Goal: Information Seeking & Learning: Learn about a topic

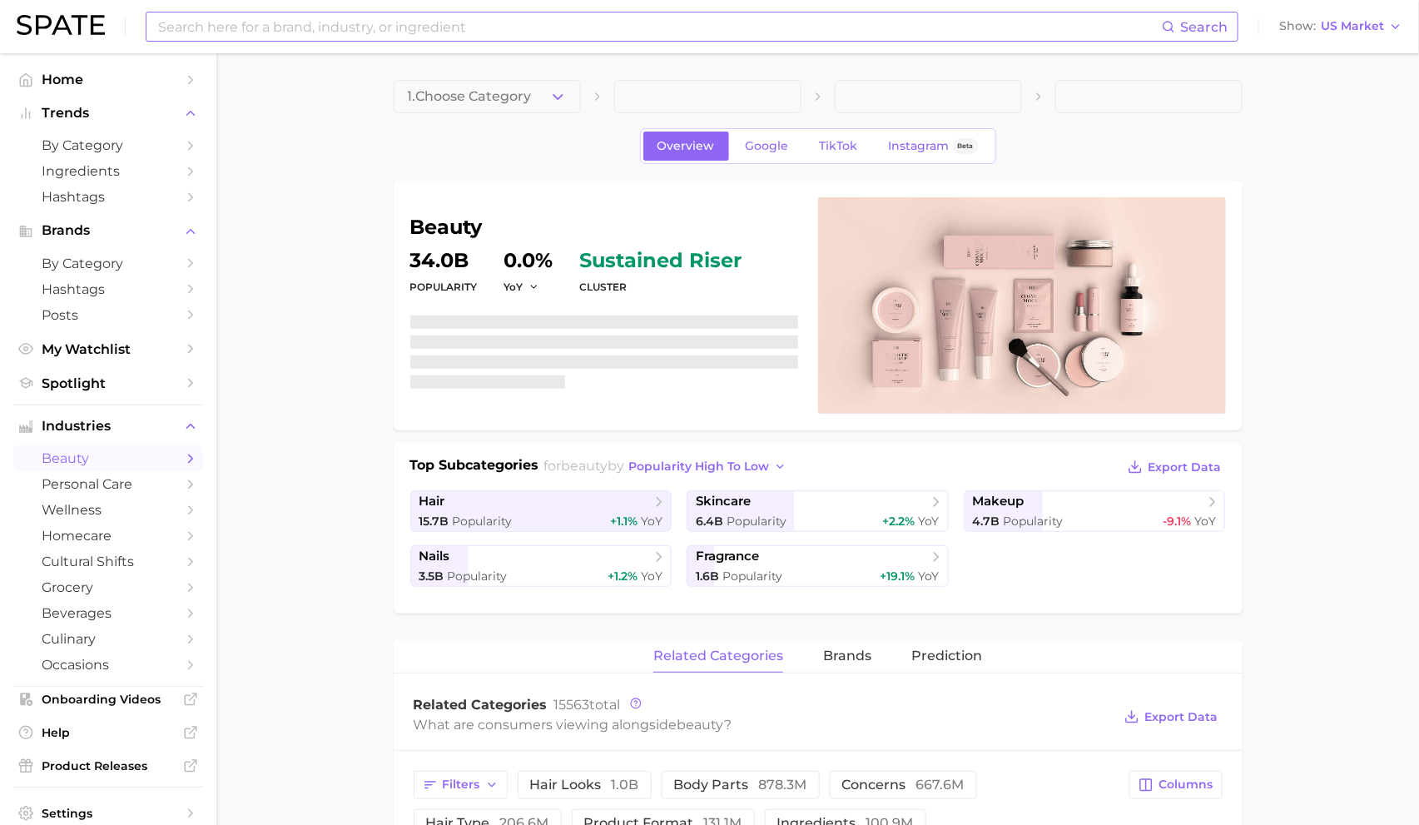
click at [476, 41] on div "Search Show US Market" at bounding box center [710, 26] width 1386 height 53
click at [472, 36] on input at bounding box center [658, 26] width 1005 height 28
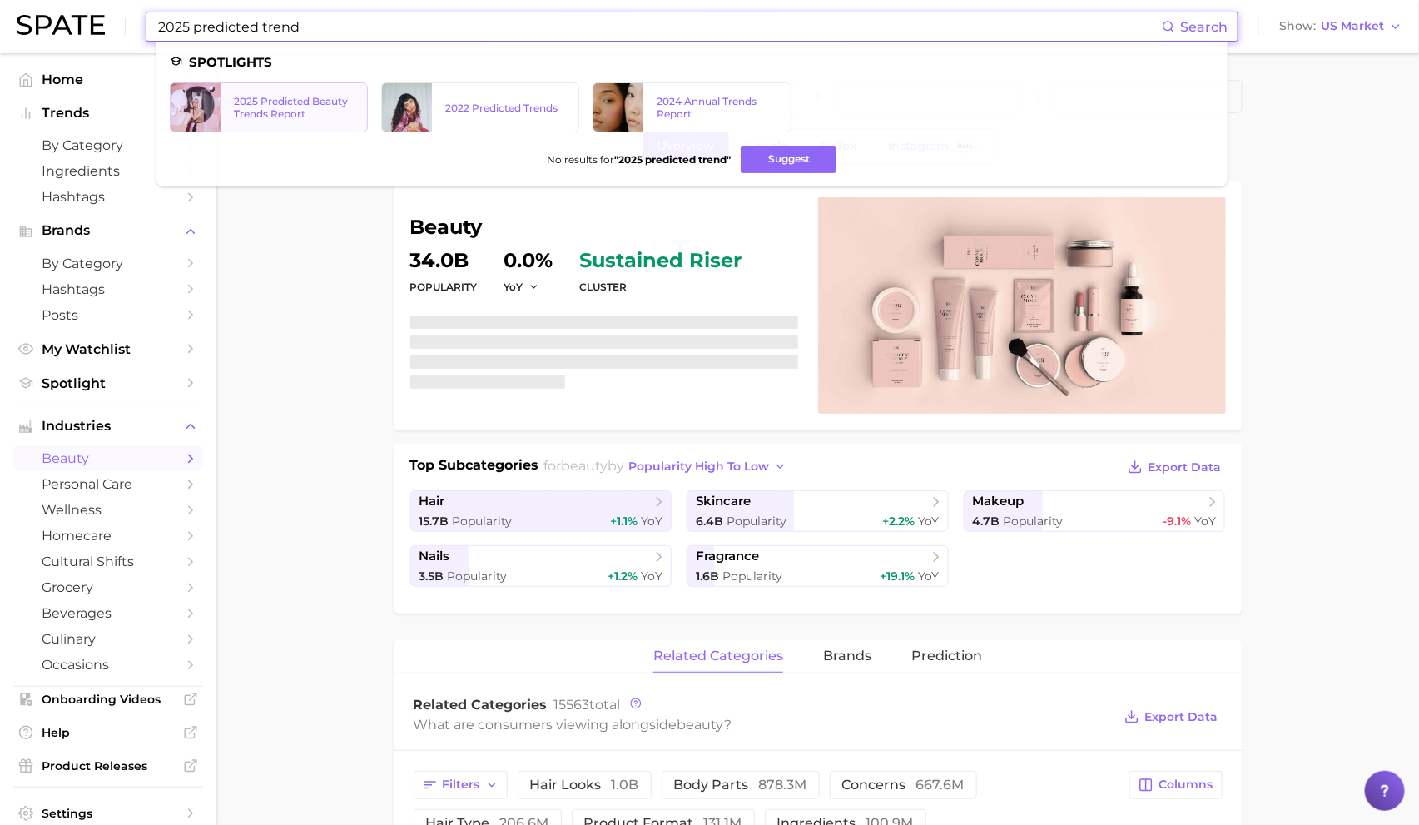
click at [290, 115] on div "2025 Predicted Beauty Trends Report" at bounding box center [294, 107] width 120 height 25
click at [460, 31] on input "2025 predicted trend" at bounding box center [658, 26] width 1005 height 28
drag, startPoint x: 460, startPoint y: 31, endPoint x: -17, endPoint y: -26, distance: 480.2
click at [0, 0] on html "2025 predicted trend Search Spotlights 2025 Predicted Beauty Trends Report 2022…" at bounding box center [709, 412] width 1419 height 825
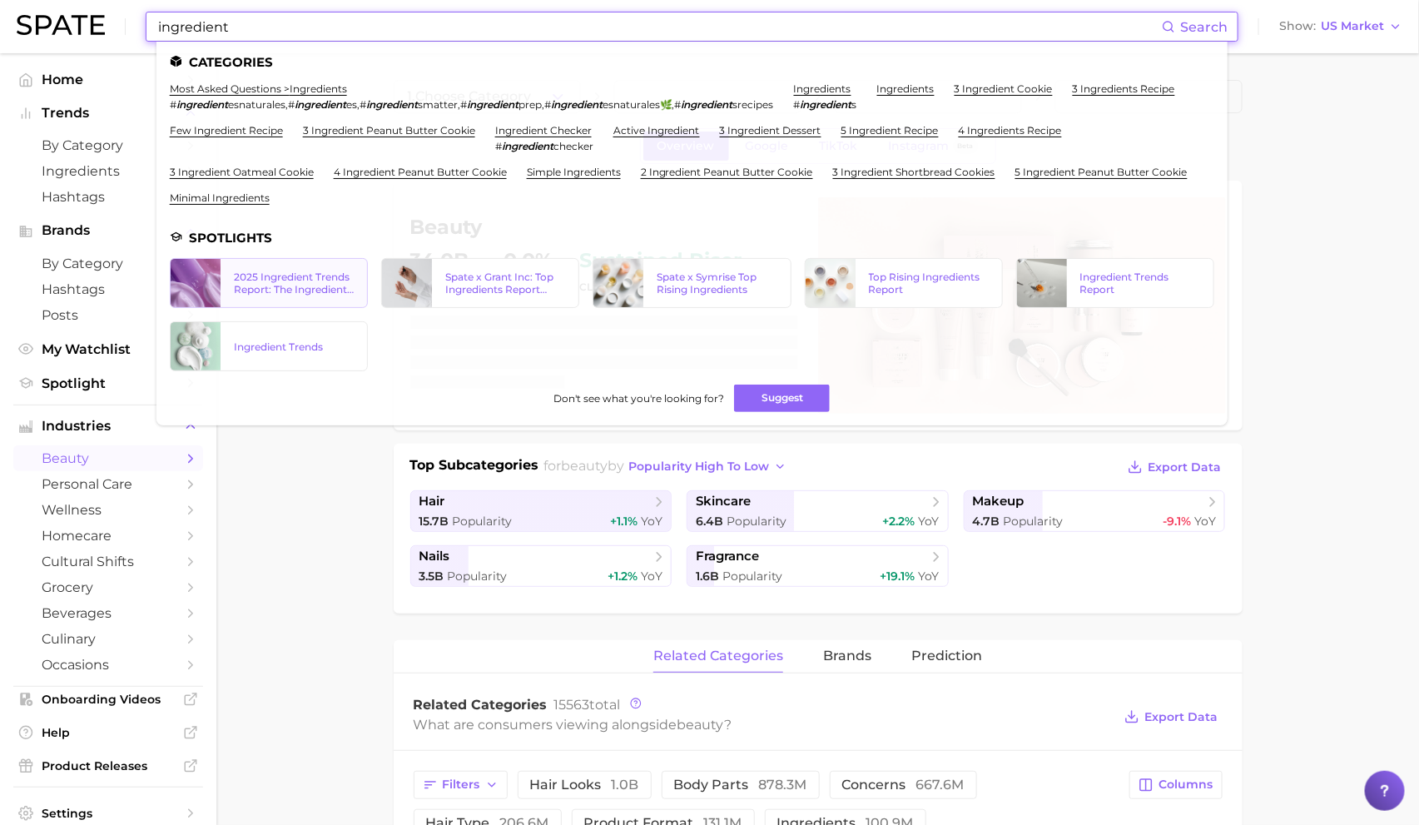
click at [312, 282] on div "2025 Ingredient Trends Report: The Ingredients Defining Beauty in [DATE]" at bounding box center [294, 282] width 120 height 25
drag, startPoint x: 625, startPoint y: 28, endPoint x: 55, endPoint y: -53, distance: 575.9
click at [55, 0] on html "ingredient Search Categories most asked questions > ingredients # ingredient es…" at bounding box center [709, 412] width 1419 height 825
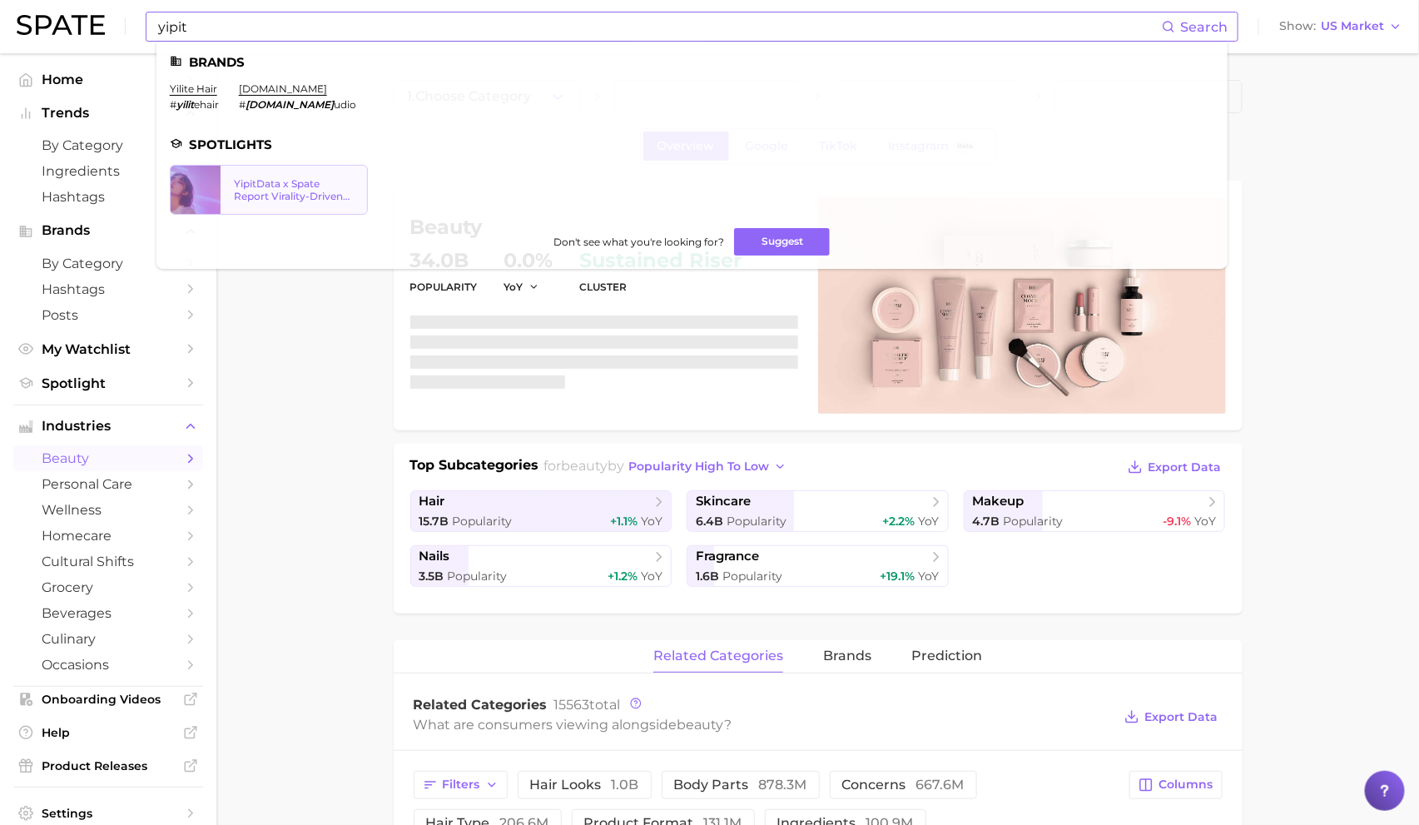
click at [246, 187] on div "YipitData x Spate Report Virality-Driven Brands Are Taking a Slice of the Beaut…" at bounding box center [294, 189] width 120 height 25
drag, startPoint x: 508, startPoint y: 43, endPoint x: 51, endPoint y: -2, distance: 459.1
click at [51, 0] on html "yipit Search Brands yilite hair # yilit ehair yip.studio # yip.st udio Spotligh…" at bounding box center [709, 412] width 1419 height 825
click at [449, 21] on input "yipit" at bounding box center [658, 26] width 1005 height 28
drag, startPoint x: 399, startPoint y: 35, endPoint x: 67, endPoint y: -4, distance: 334.4
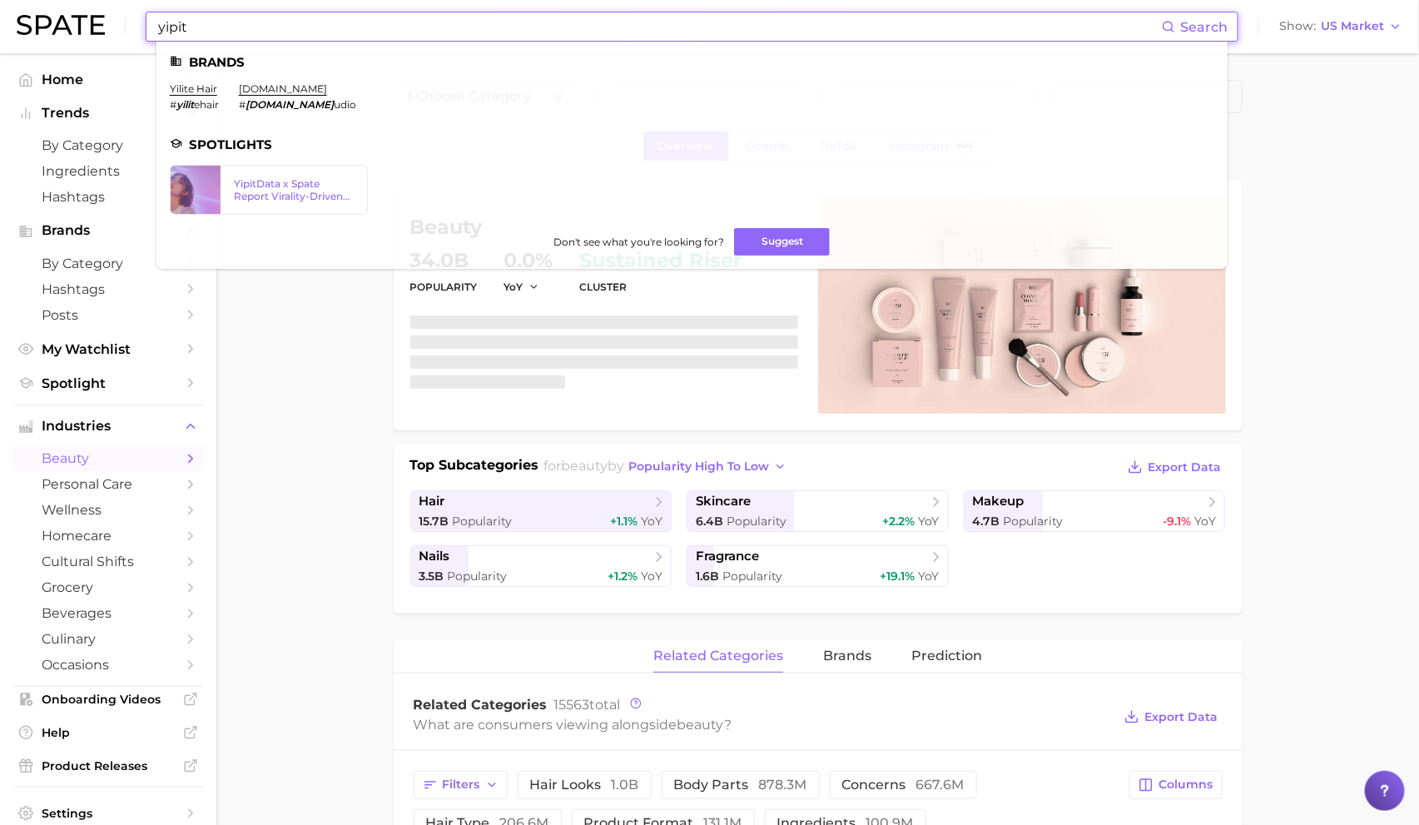
click at [67, 0] on html "yipit Search Brands yilite hair # yilit ehair yip.studio # yip.st udio Spotligh…" at bounding box center [709, 412] width 1419 height 825
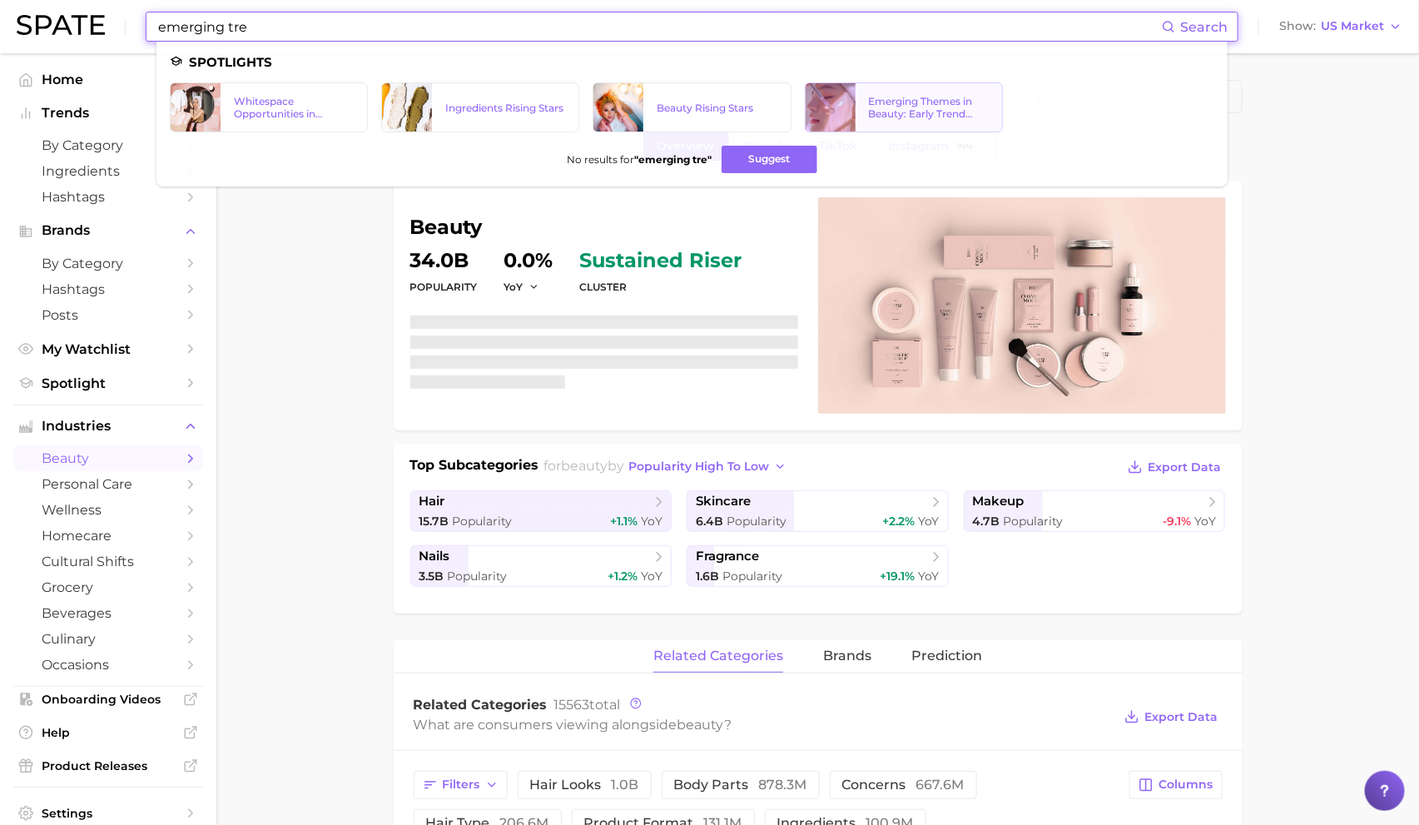
click at [931, 97] on div "Emerging Themes in Beauty: Early Trend Signals with Big Potential" at bounding box center [929, 107] width 120 height 25
drag, startPoint x: 622, startPoint y: 28, endPoint x: 92, endPoint y: -85, distance: 542.1
click at [92, 0] on html "emerging tre Search Spotlights Whitespace Opportunities in Skincare Ingredients…" at bounding box center [709, 412] width 1419 height 825
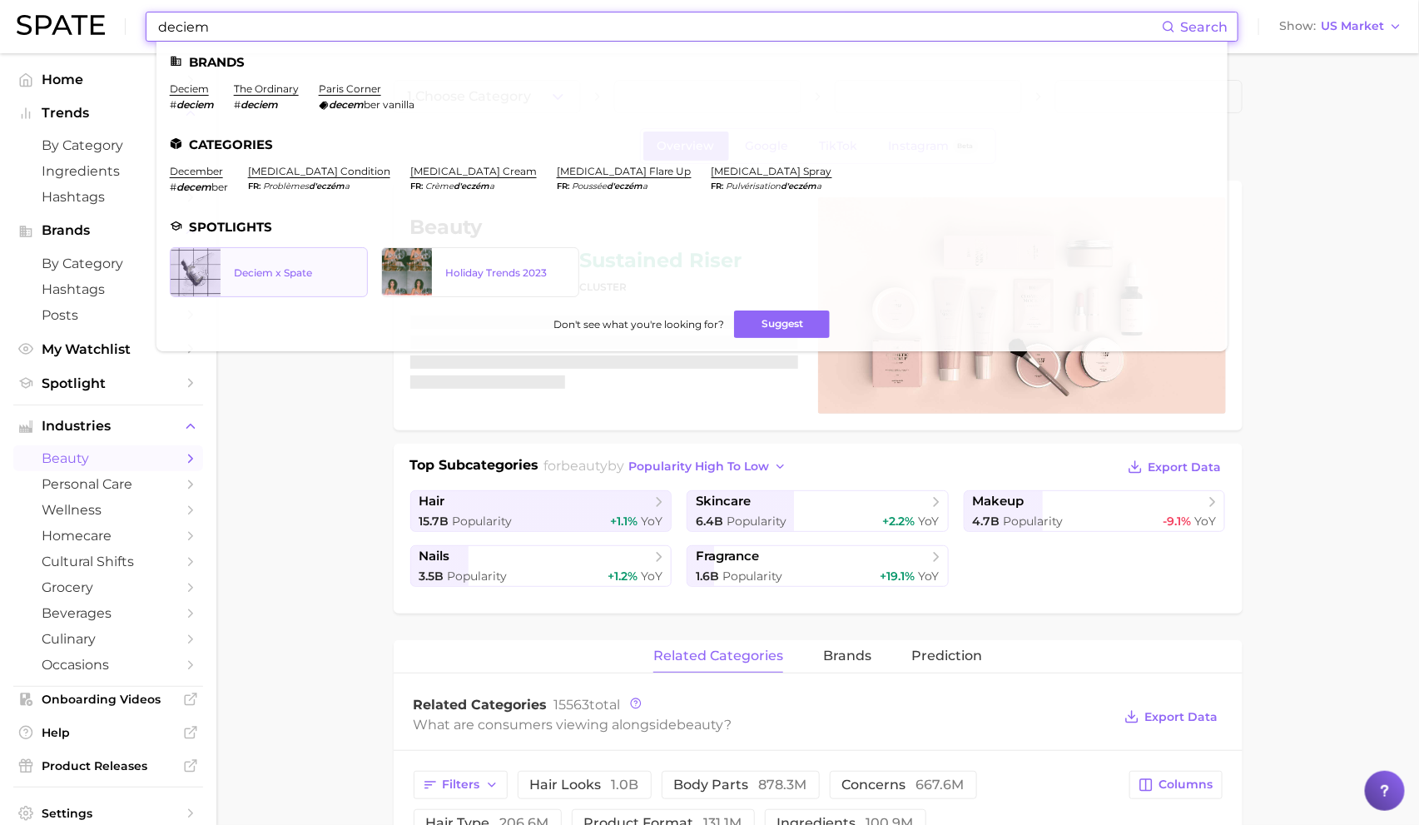
click at [272, 269] on div "Deciem x Spate" at bounding box center [294, 272] width 120 height 12
drag, startPoint x: 438, startPoint y: 36, endPoint x: 65, endPoint y: -26, distance: 377.9
click at [65, 0] on html "deciem Search Brands deciem # deciem the ordinary # deciem paris corner decem b…" at bounding box center [709, 412] width 1419 height 825
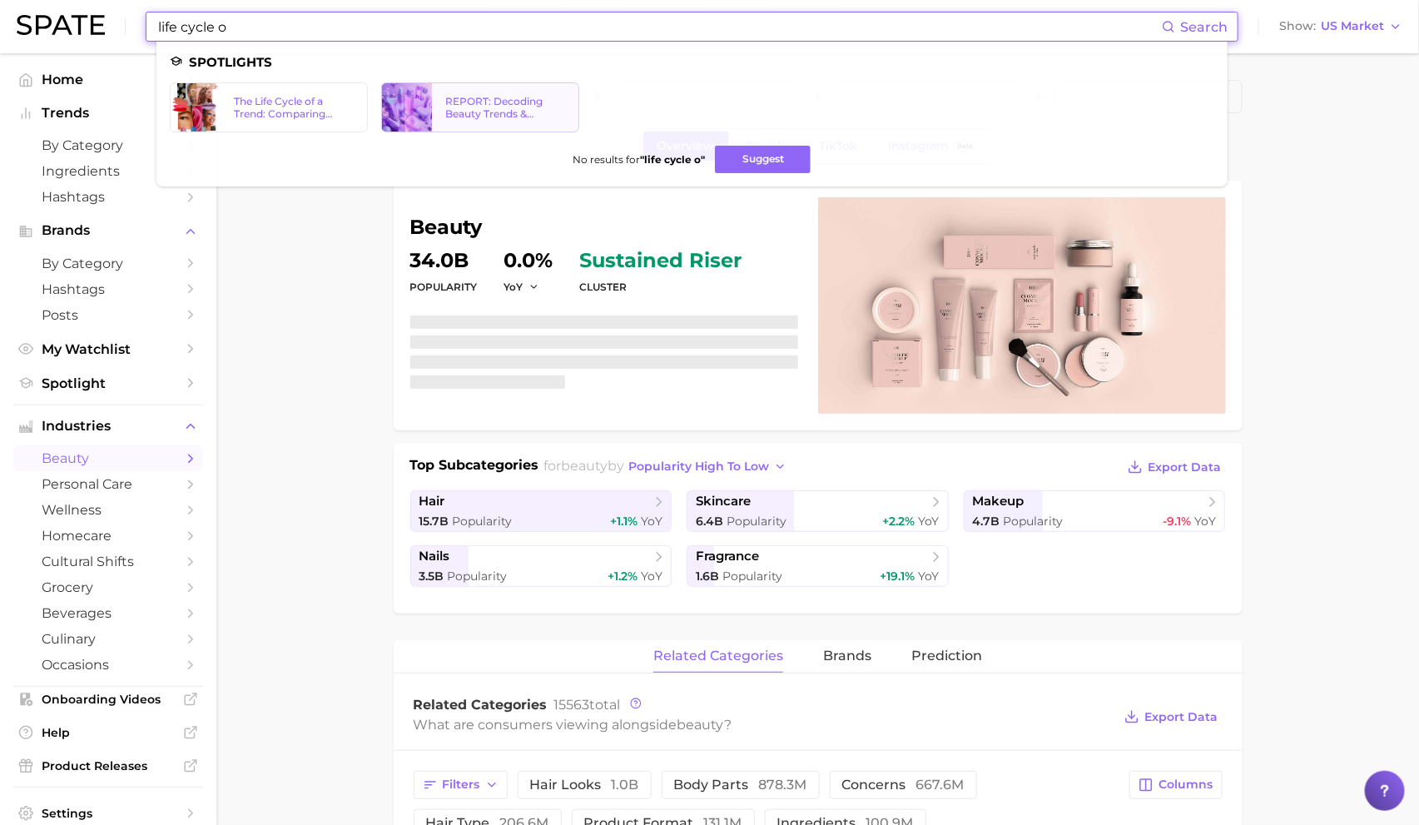
click at [491, 98] on div "REPORT: Decoding Beauty Trends & Platform Dynamics on Google, TikTok & Instagram" at bounding box center [505, 107] width 120 height 25
click at [443, 29] on input "life cycle o" at bounding box center [658, 26] width 1005 height 28
drag, startPoint x: 444, startPoint y: 29, endPoint x: 3, endPoint y: -34, distance: 444.8
click at [3, 0] on html "life cycle o Search Spotlights The Life Cycle of a Trend: Comparing Google Sear…" at bounding box center [709, 412] width 1419 height 825
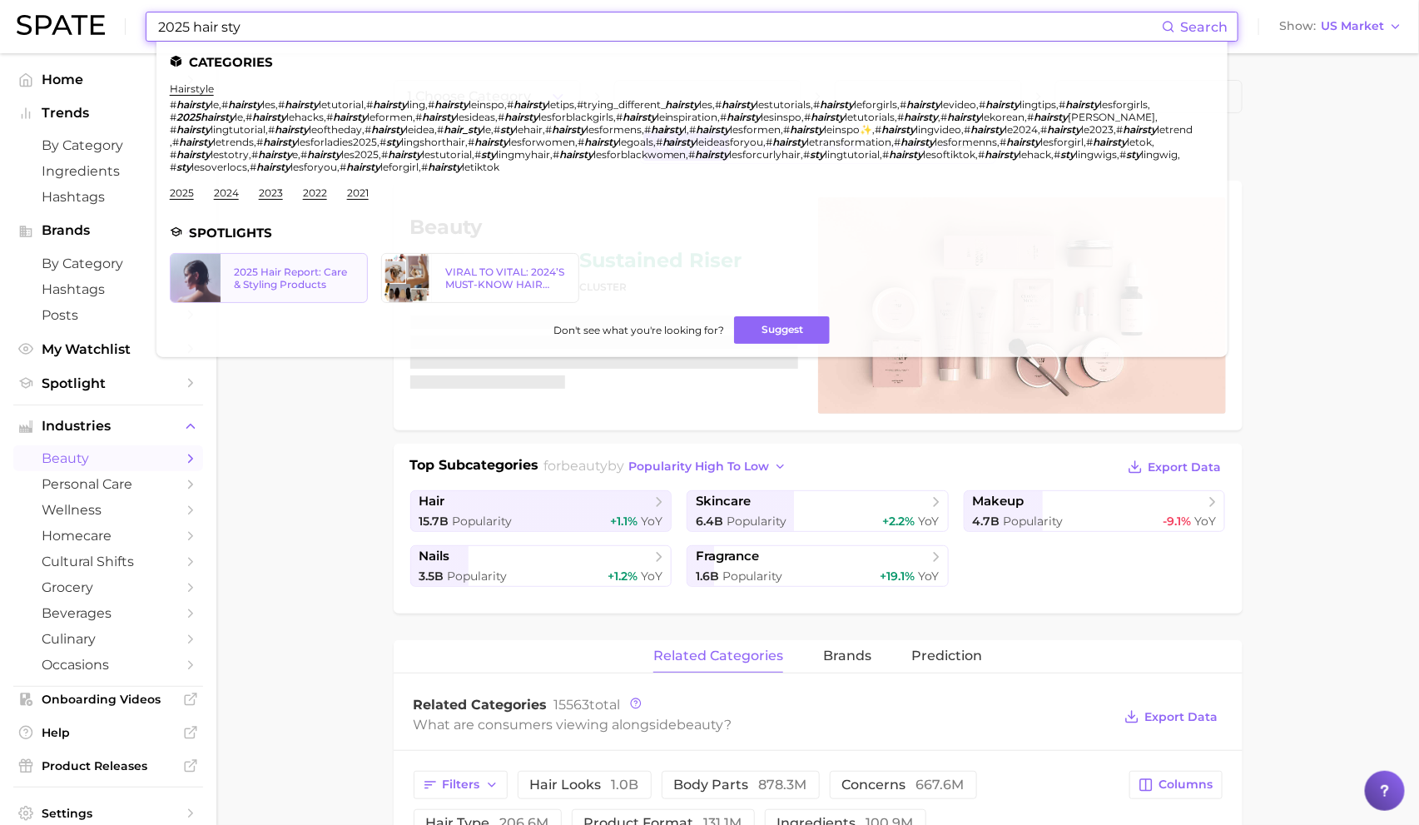
click at [325, 284] on div "2025 Hair Report: Care & Styling Products" at bounding box center [294, 277] width 120 height 25
drag, startPoint x: 415, startPoint y: 28, endPoint x: 237, endPoint y: -2, distance: 180.7
click at [237, 0] on html "2025 hair sty Search Categories hairstyle # hairsty le , # hairsty les , # hair…" at bounding box center [709, 412] width 1419 height 825
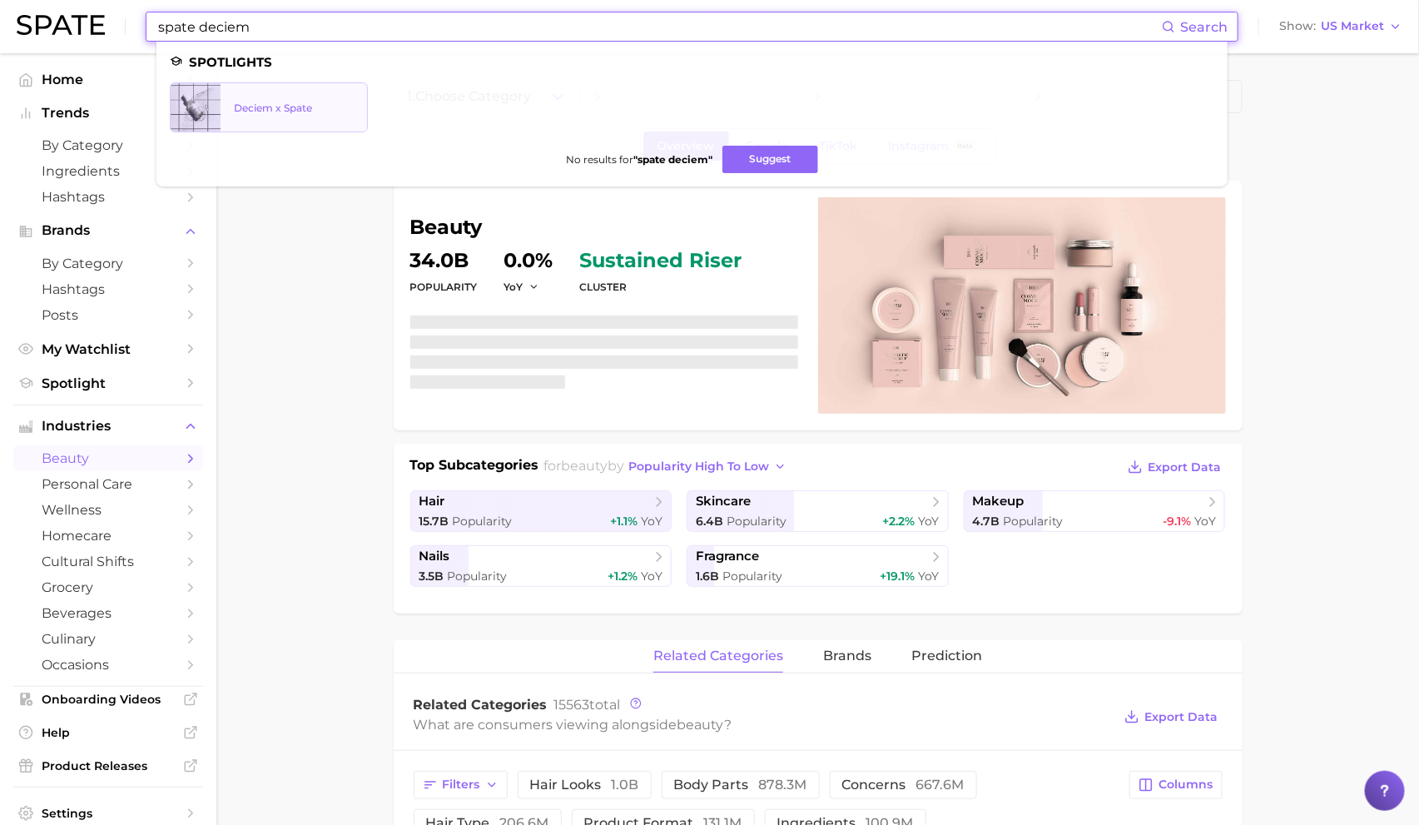
click at [271, 108] on div "Deciem x Spate" at bounding box center [294, 108] width 120 height 12
drag, startPoint x: 617, startPoint y: 28, endPoint x: 162, endPoint y: -88, distance: 469.1
click at [162, 0] on html "spate deciem Search Spotlights Deciem x Spate No results for " spate deciem " S…" at bounding box center [709, 412] width 1419 height 825
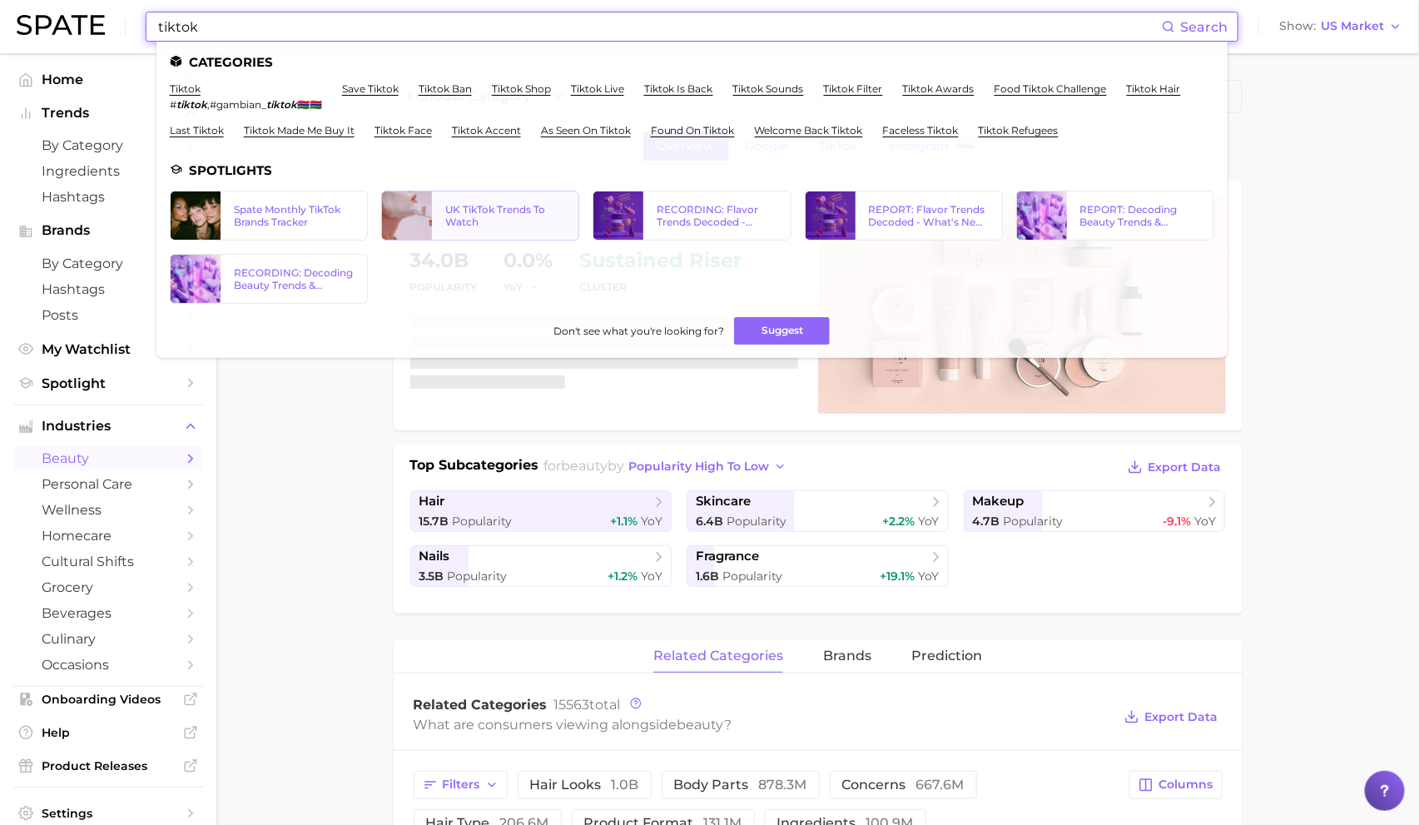
click at [490, 211] on div "UK TikTok Trends To Watch" at bounding box center [505, 215] width 120 height 25
click at [312, 24] on input "tiktok" at bounding box center [658, 26] width 1005 height 28
drag, startPoint x: 312, startPoint y: 24, endPoint x: 53, endPoint y: -10, distance: 261.1
click at [53, 0] on html "tiktok Search Categories tiktok # tiktok , #gambian_ tiktok 🇬🇲🇬🇲 save tiktok ti…" at bounding box center [709, 412] width 1419 height 825
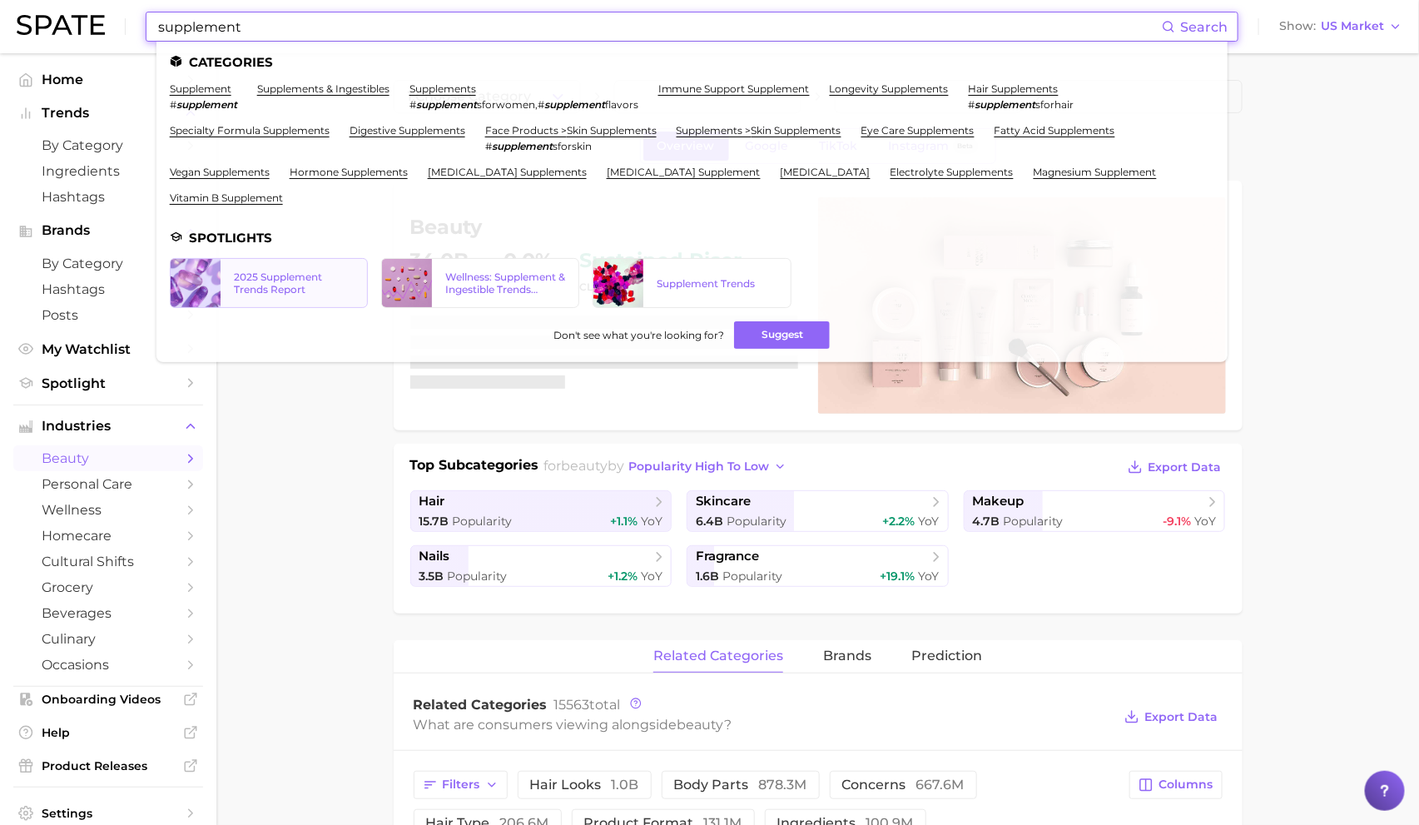
click at [312, 281] on div "2025 Supplement Trends Report" at bounding box center [294, 282] width 120 height 25
click at [460, 42] on ul "Categories supplement # supplement supplements & ingestibles supplements # supp…" at bounding box center [691, 202] width 1071 height 320
drag, startPoint x: 438, startPoint y: 32, endPoint x: 142, endPoint y: 0, distance: 297.2
click at [154, 6] on div "supplement Search Categories supplement # supplement supplements & ingestibles …" at bounding box center [710, 26] width 1386 height 53
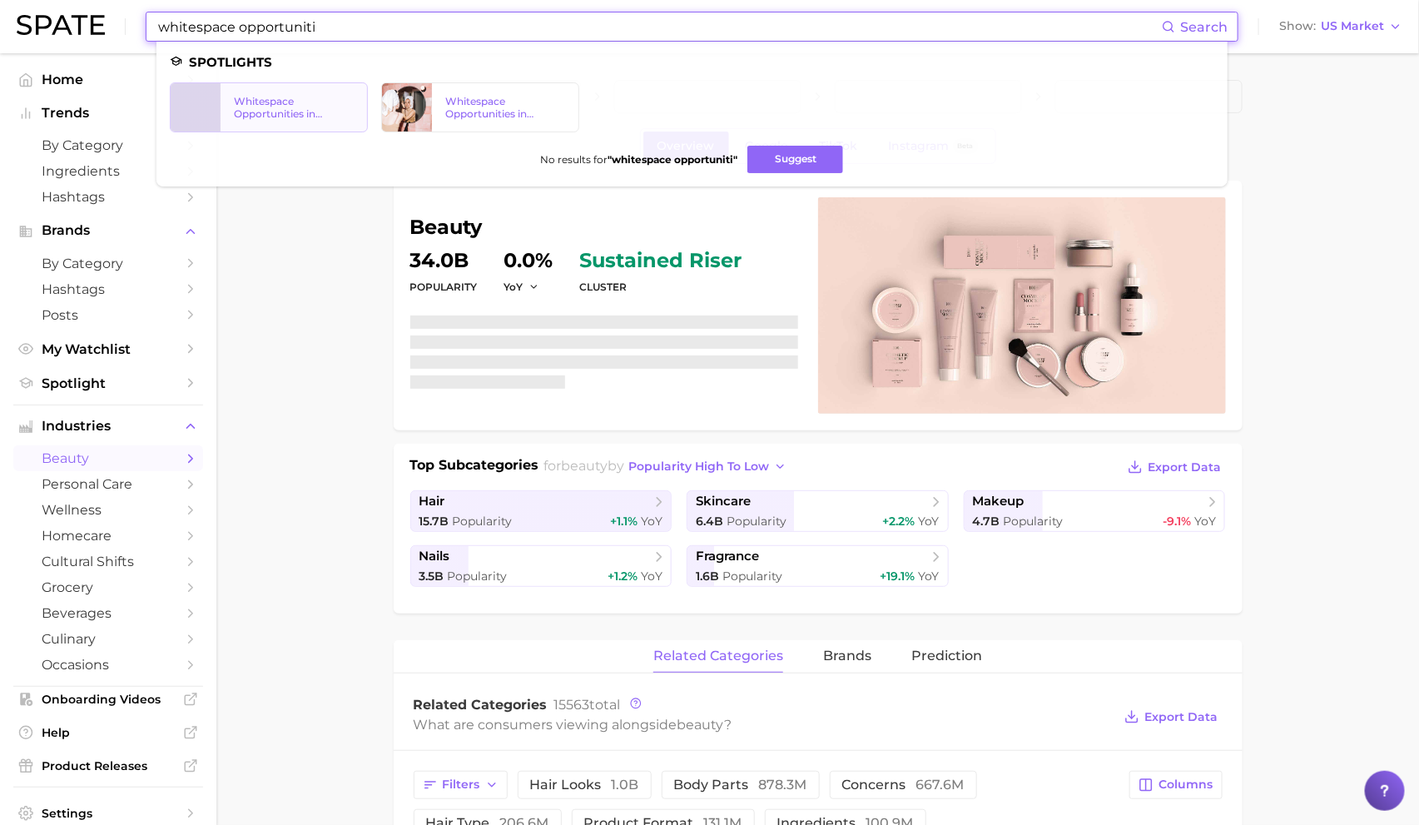
click at [286, 94] on link "Whitespace Opportunities in Skincare 2023" at bounding box center [269, 107] width 198 height 50
click at [343, 30] on input "whitespace opportuniti" at bounding box center [658, 26] width 1005 height 28
drag, startPoint x: 343, startPoint y: 30, endPoint x: -44, endPoint y: -33, distance: 392.1
click at [0, 0] on html "whitespace opportuniti Search Spotlights Whitespace Opportunities in Skincare 2…" at bounding box center [709, 412] width 1419 height 825
click at [268, 98] on div "2025 Supplement Trends Report" at bounding box center [294, 107] width 120 height 25
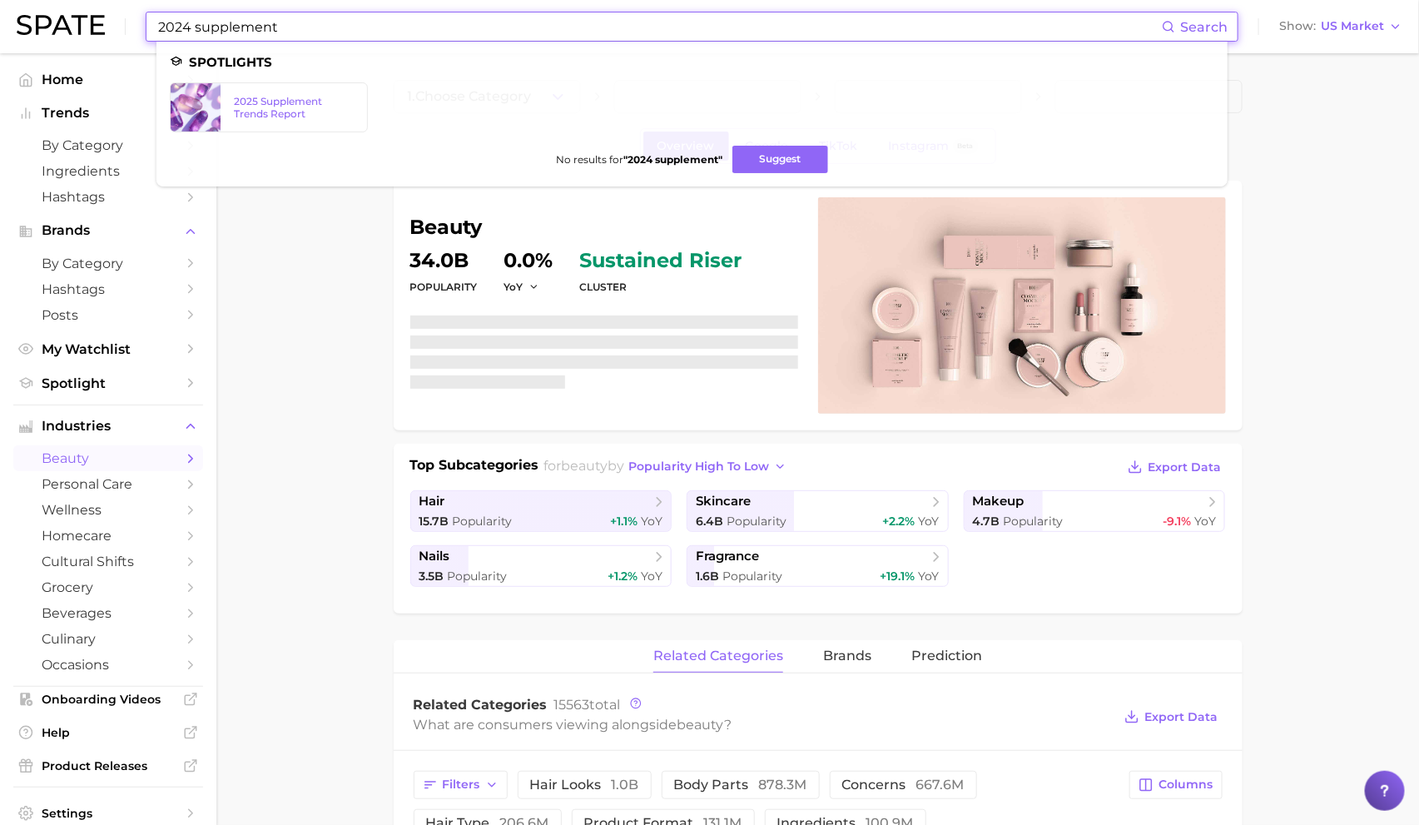
drag, startPoint x: 384, startPoint y: 32, endPoint x: 47, endPoint y: -21, distance: 341.2
click at [47, 0] on html "2024 supplement Search Spotlights 2025 Supplement Trends Report No results for …" at bounding box center [709, 412] width 1419 height 825
click at [489, 126] on link "Supplement Trends" at bounding box center [480, 107] width 198 height 50
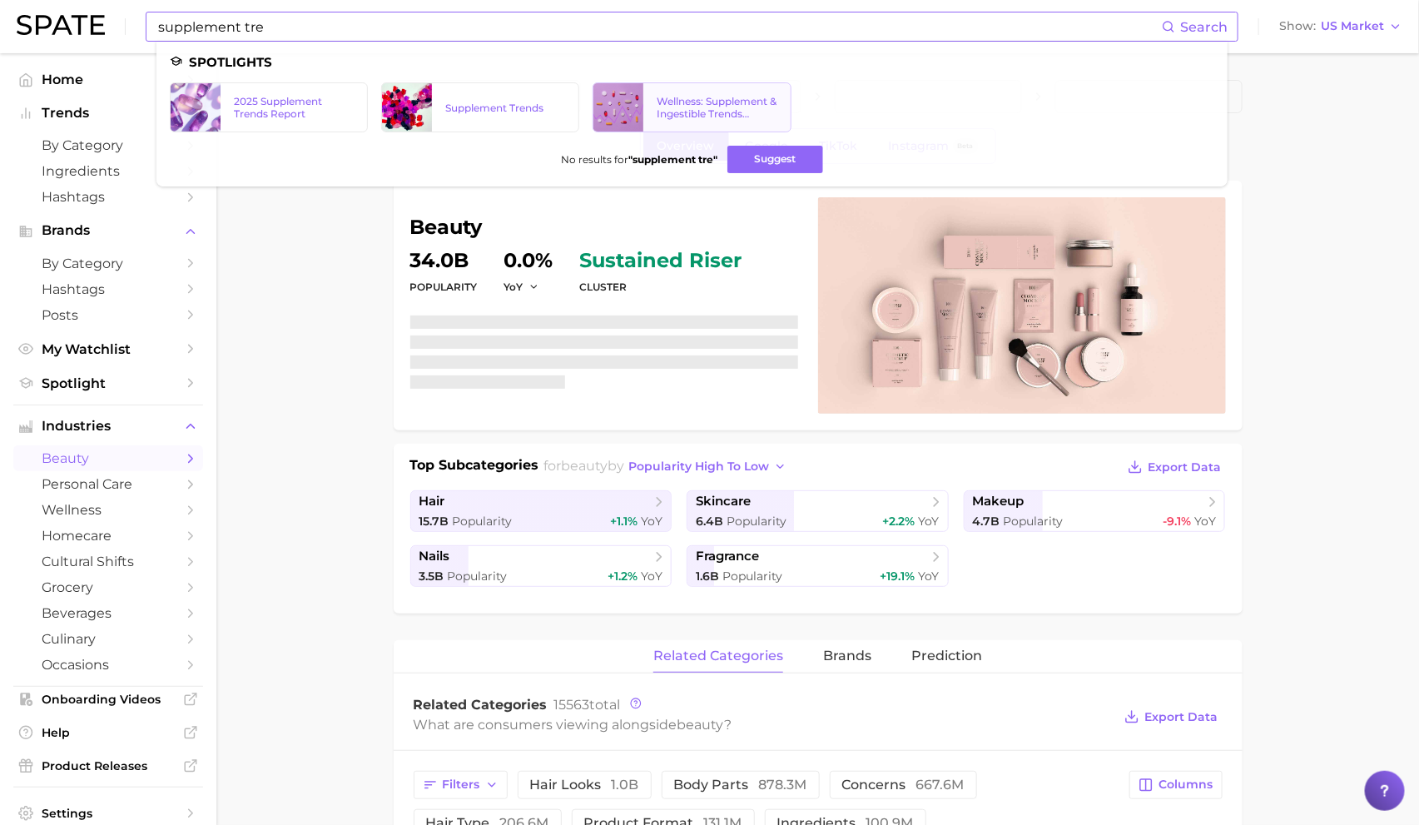
click at [692, 120] on link "Wellness: Supplement & Ingestible Trends Report" at bounding box center [692, 107] width 198 height 50
drag, startPoint x: 556, startPoint y: 33, endPoint x: 41, endPoint y: -26, distance: 518.5
click at [41, 0] on html "supplement tre Search Spotlights 2025 Supplement Trends Report Supplement Trend…" at bounding box center [709, 412] width 1419 height 825
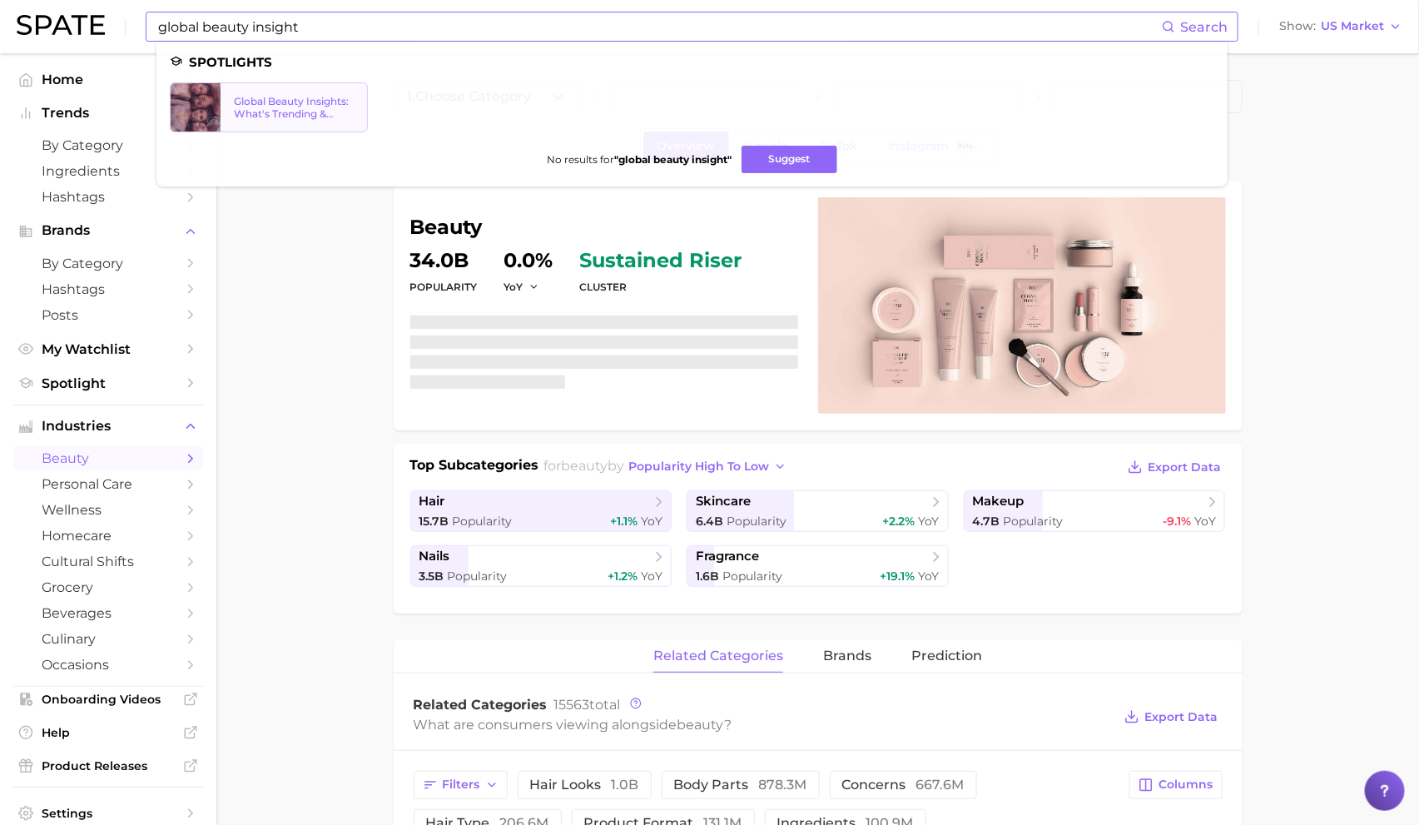
click at [290, 97] on div "Global Beauty Insights: What's Trending & What's Ahead?" at bounding box center [294, 107] width 120 height 25
drag, startPoint x: 373, startPoint y: 28, endPoint x: -12, endPoint y: -45, distance: 391.4
click at [0, 0] on html "global beauty insight Search Spotlights Global Beauty Insights: What's Trending…" at bounding box center [709, 412] width 1419 height 825
click at [287, 102] on div "Food Foresight: Consumer Trends for 2024" at bounding box center [294, 107] width 120 height 25
drag, startPoint x: 402, startPoint y: 22, endPoint x: 48, endPoint y: 13, distance: 353.8
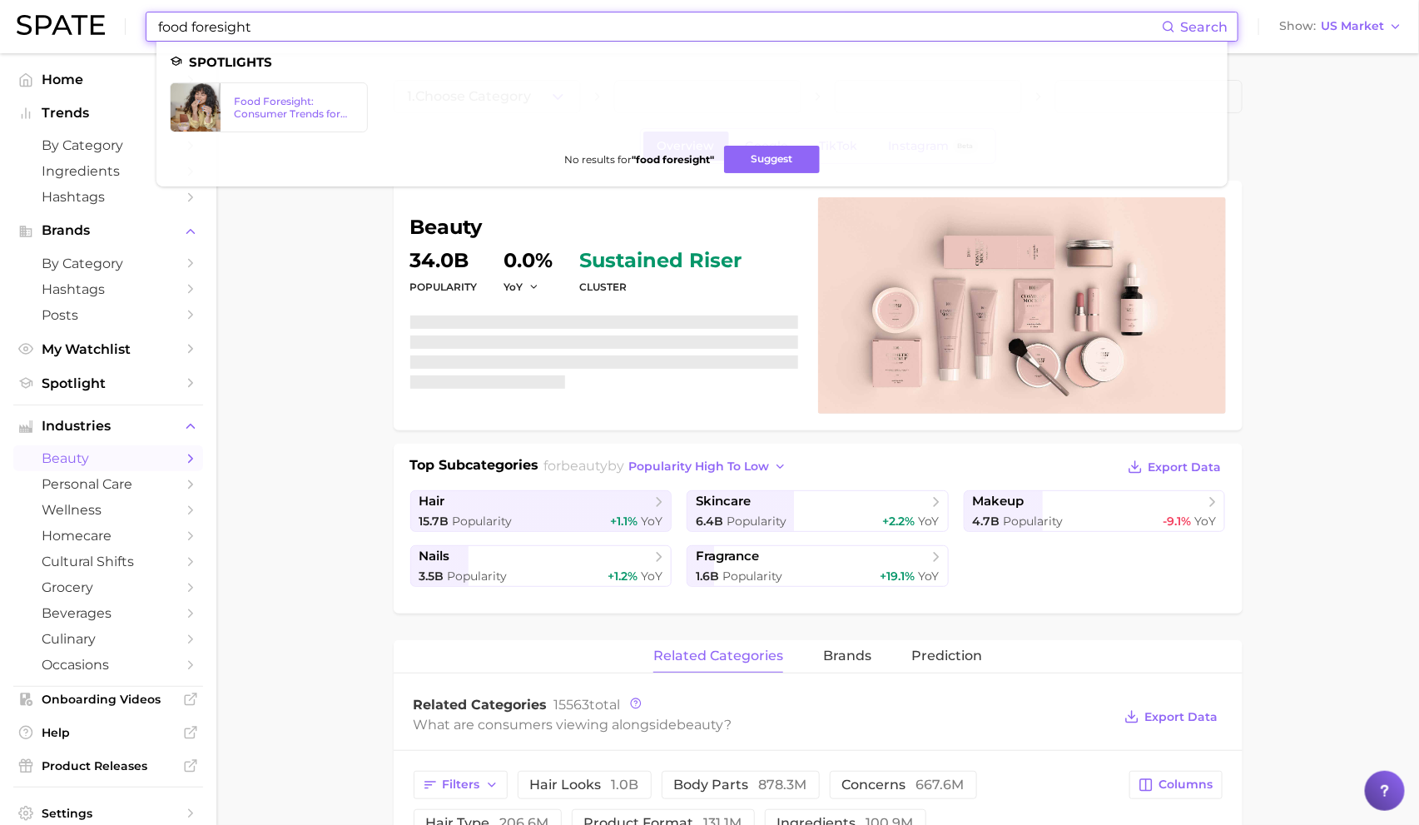
click at [48, 13] on div "food foresight Search Spotlights Food Foresight: Consumer Trends for 2024 No re…" at bounding box center [710, 26] width 1386 height 53
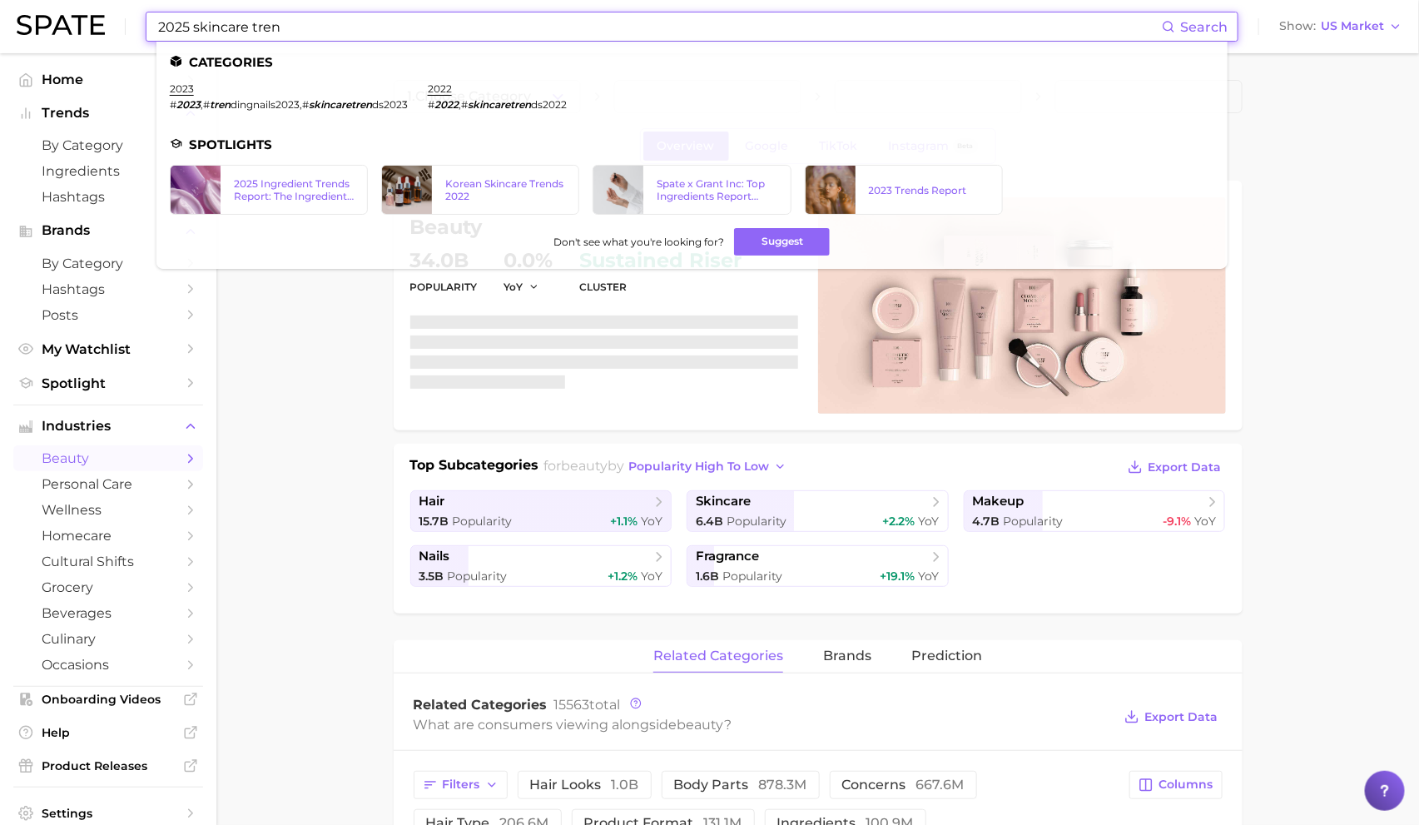
drag, startPoint x: 300, startPoint y: 22, endPoint x: -94, endPoint y: -8, distance: 394.8
click at [0, 0] on html "2025 skincare tren Search Categories 2023 # 2023 , # tren dingnails2023 , # ski…" at bounding box center [709, 412] width 1419 height 825
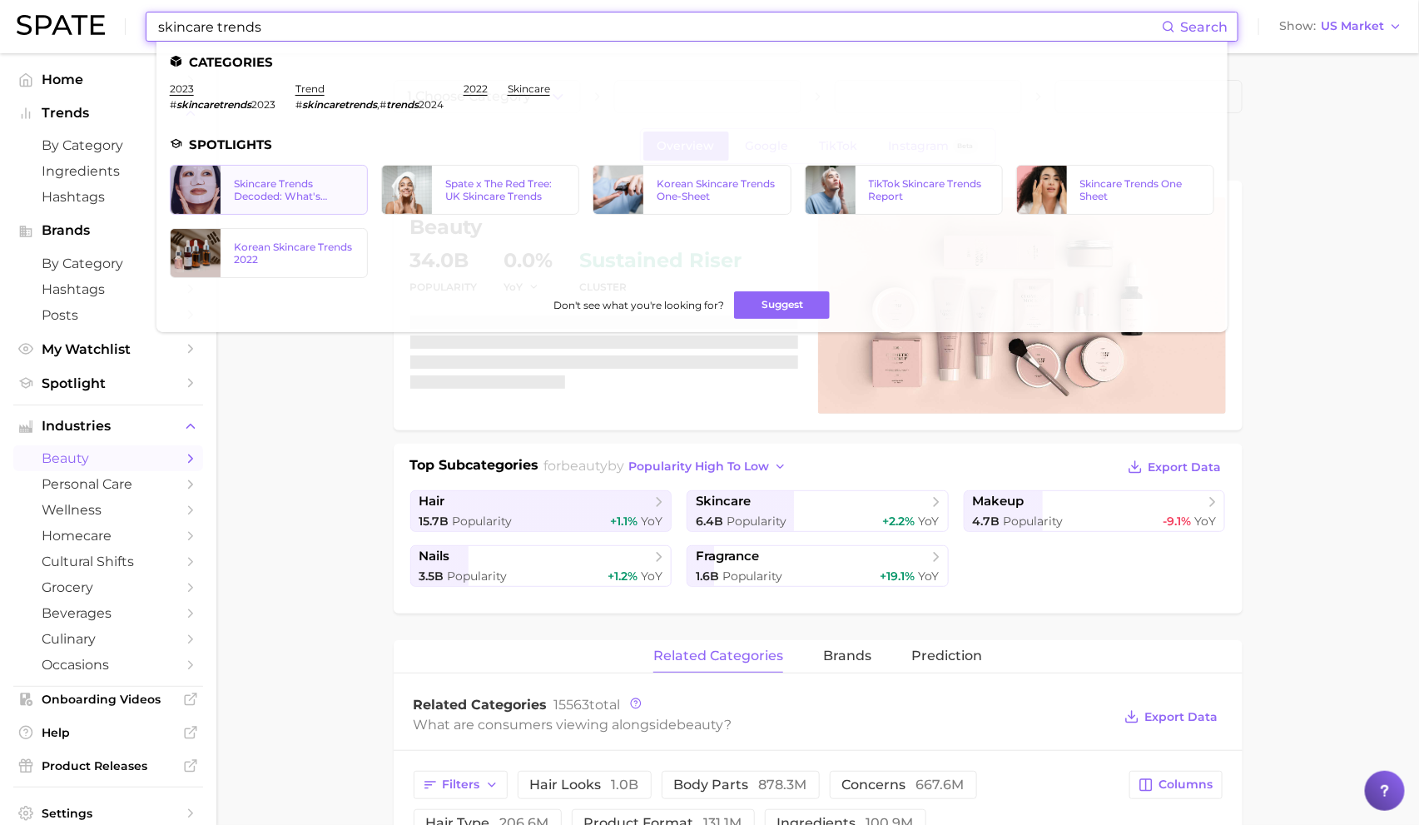
click at [307, 206] on link "Skincare Trends Decoded: What's Popular According to Google Search & TikTok" at bounding box center [269, 190] width 198 height 50
drag, startPoint x: 404, startPoint y: 37, endPoint x: -36, endPoint y: -5, distance: 441.5
click at [0, 0] on html "skincare trends Search Categories 2023 # skincaretrends 2023 trend # skincaretr…" at bounding box center [709, 412] width 1419 height 825
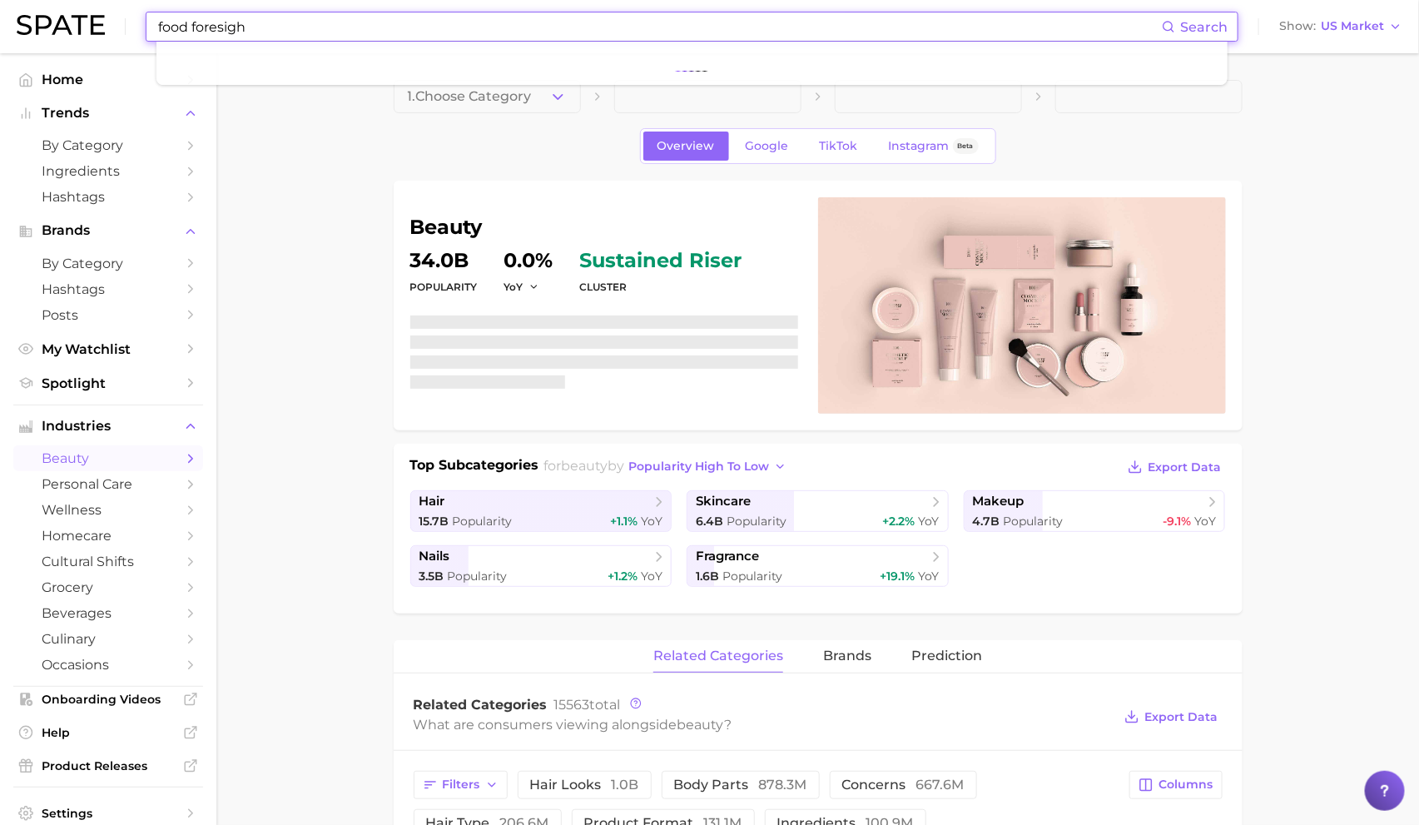
type input "food foresight"
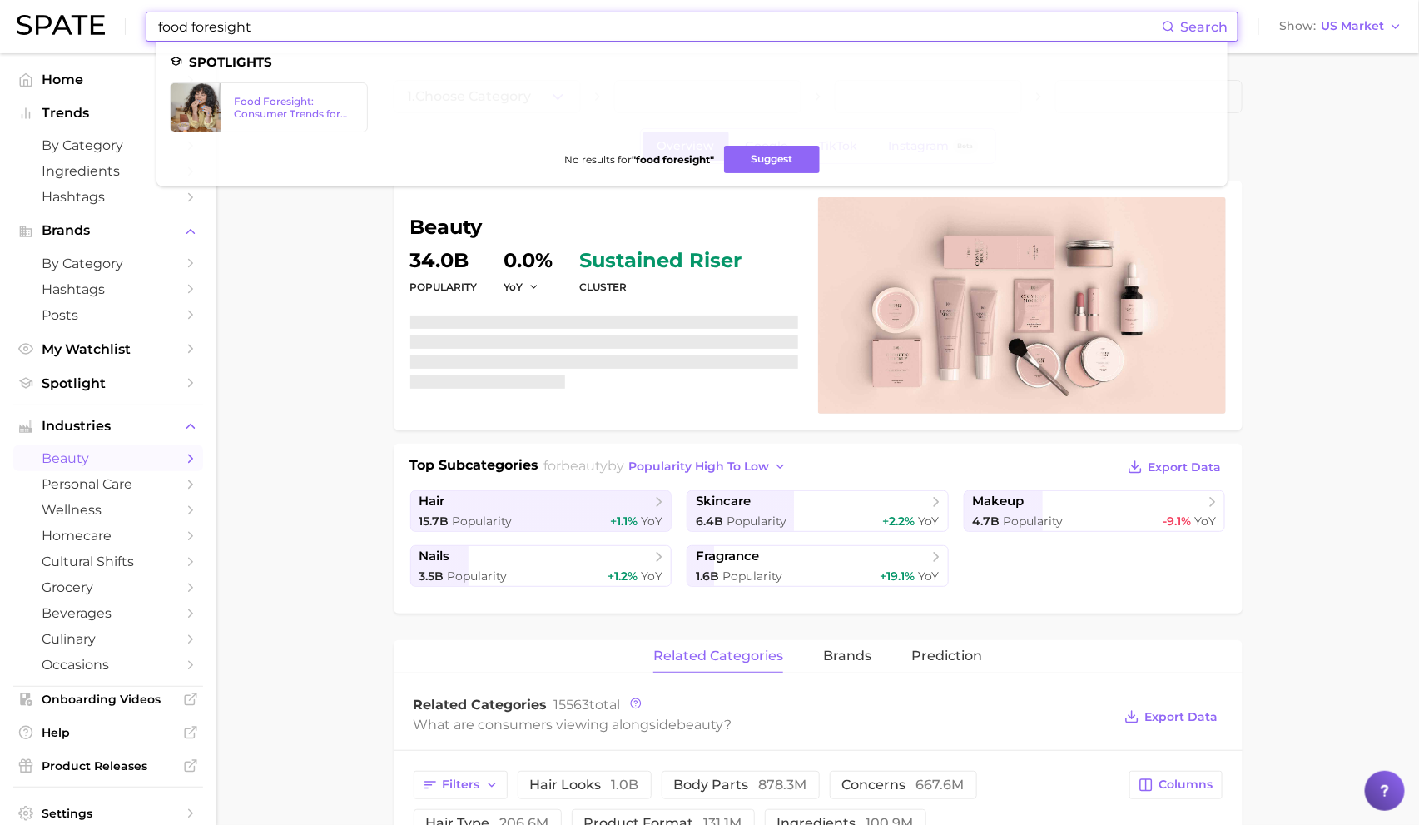
drag, startPoint x: 270, startPoint y: 35, endPoint x: 15, endPoint y: 12, distance: 255.7
click at [15, 12] on header "food foresight Search Spotlights Food Foresight: Consumer Trends for 2024 No re…" at bounding box center [709, 26] width 1419 height 53
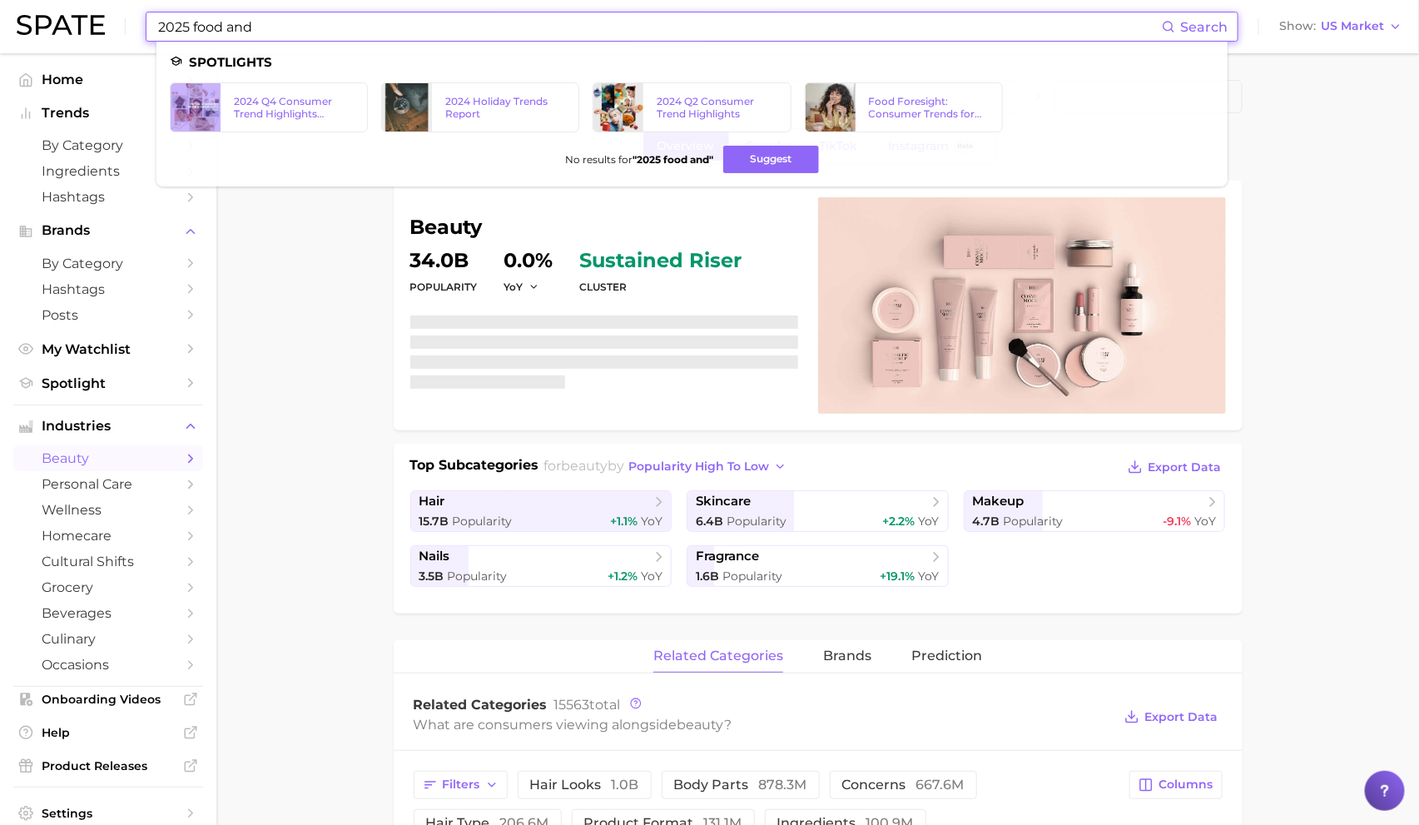
drag, startPoint x: 350, startPoint y: 27, endPoint x: 111, endPoint y: 26, distance: 238.9
click at [111, 26] on div "2025 food and Search Spotlights 2024 Q4 Consumer Trend Highlights (TikTok) 2024…" at bounding box center [710, 26] width 1386 height 53
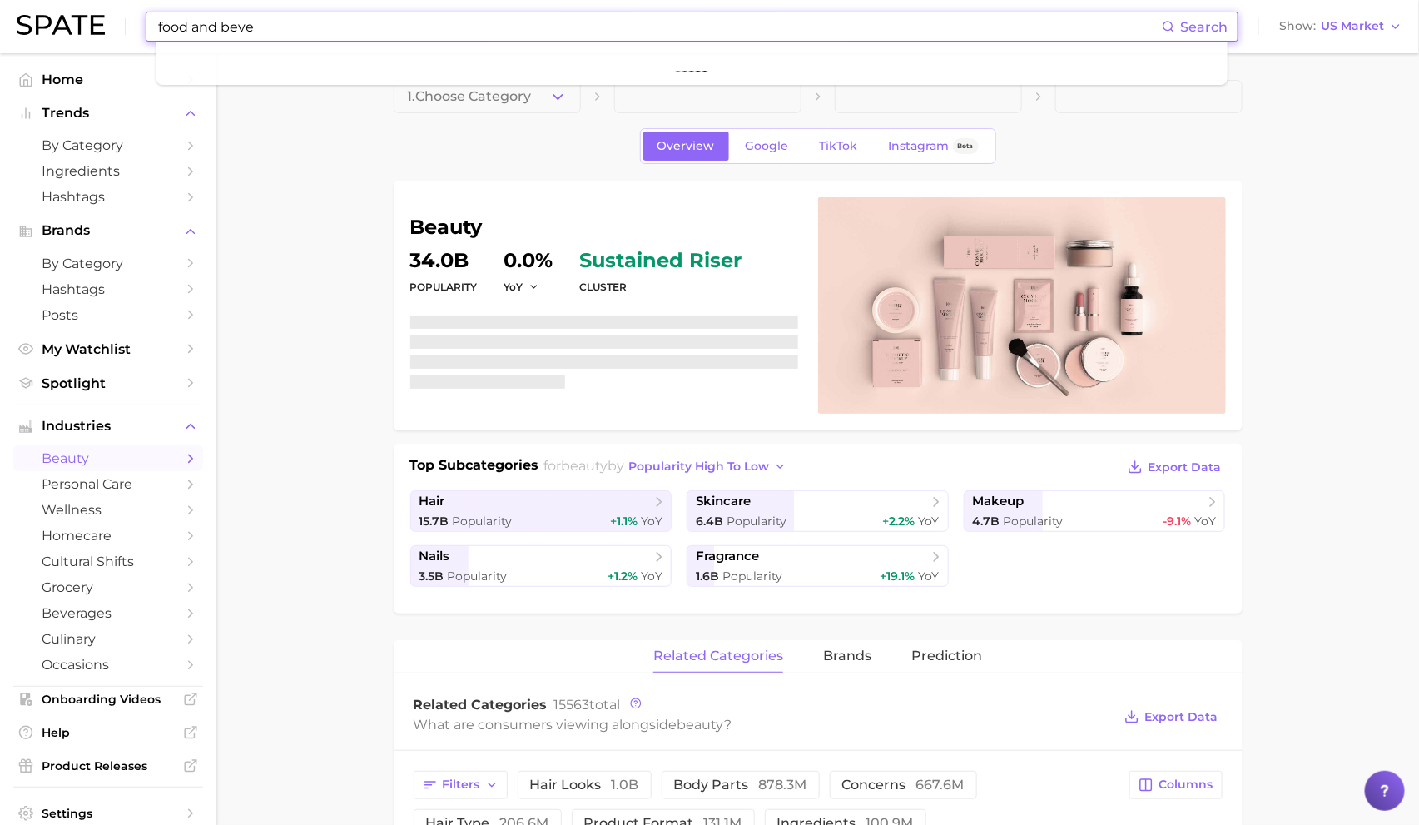
type input "food and bever"
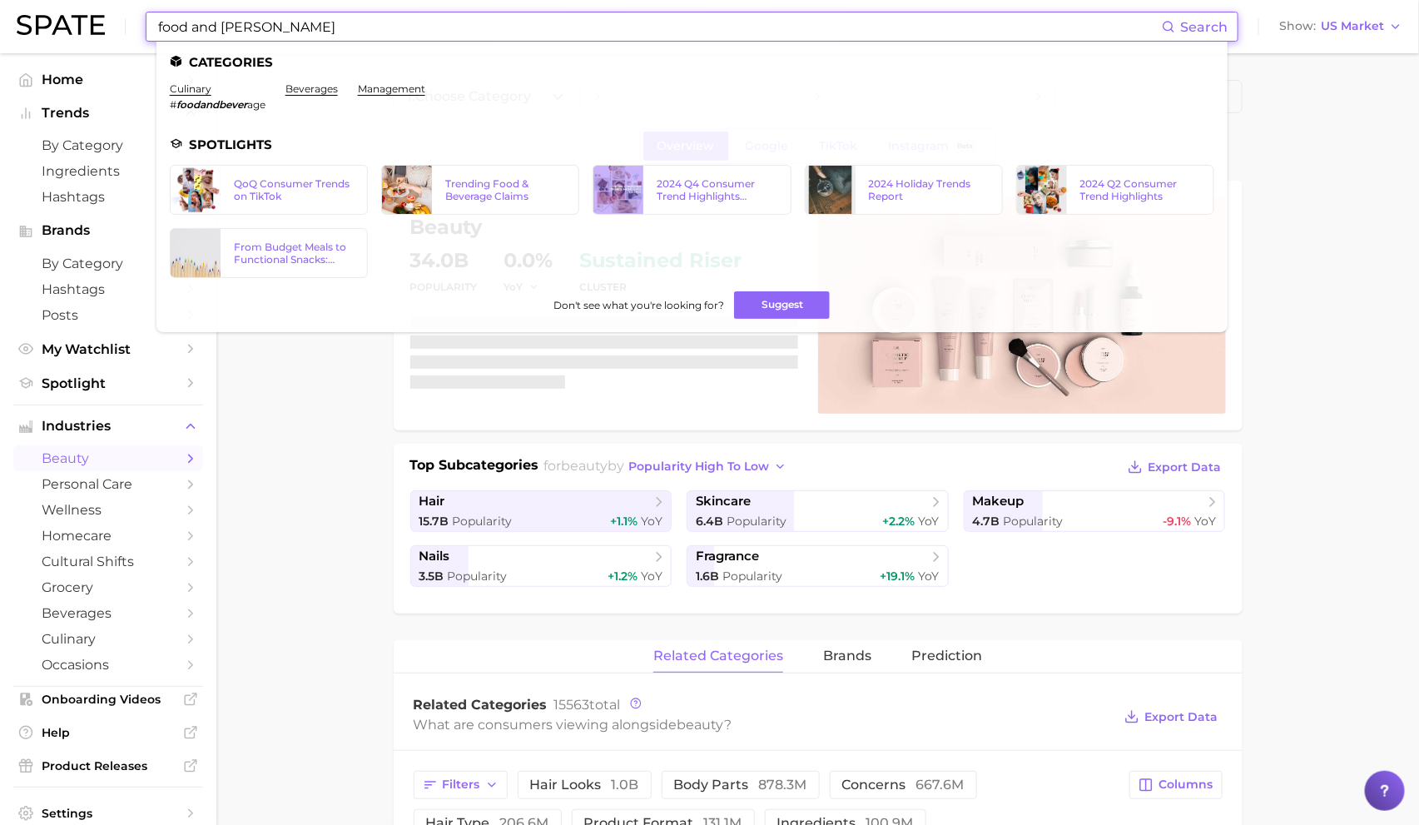
drag, startPoint x: 276, startPoint y: 29, endPoint x: 54, endPoint y: 16, distance: 222.6
click at [54, 16] on div "food and bever Search Categories culinary # foodandbever age beverages manageme…" at bounding box center [710, 26] width 1386 height 53
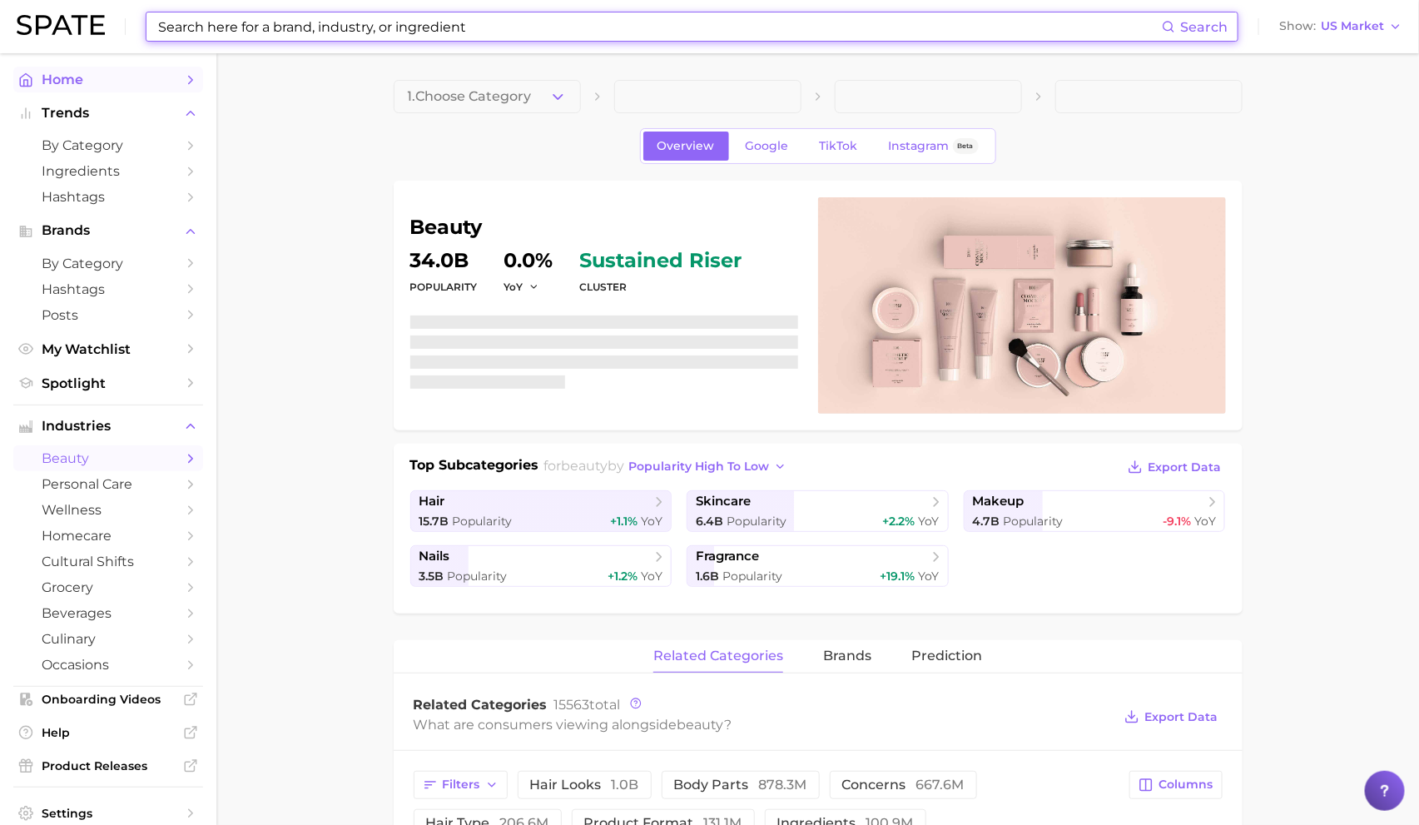
click at [121, 72] on span "Home" at bounding box center [108, 80] width 133 height 16
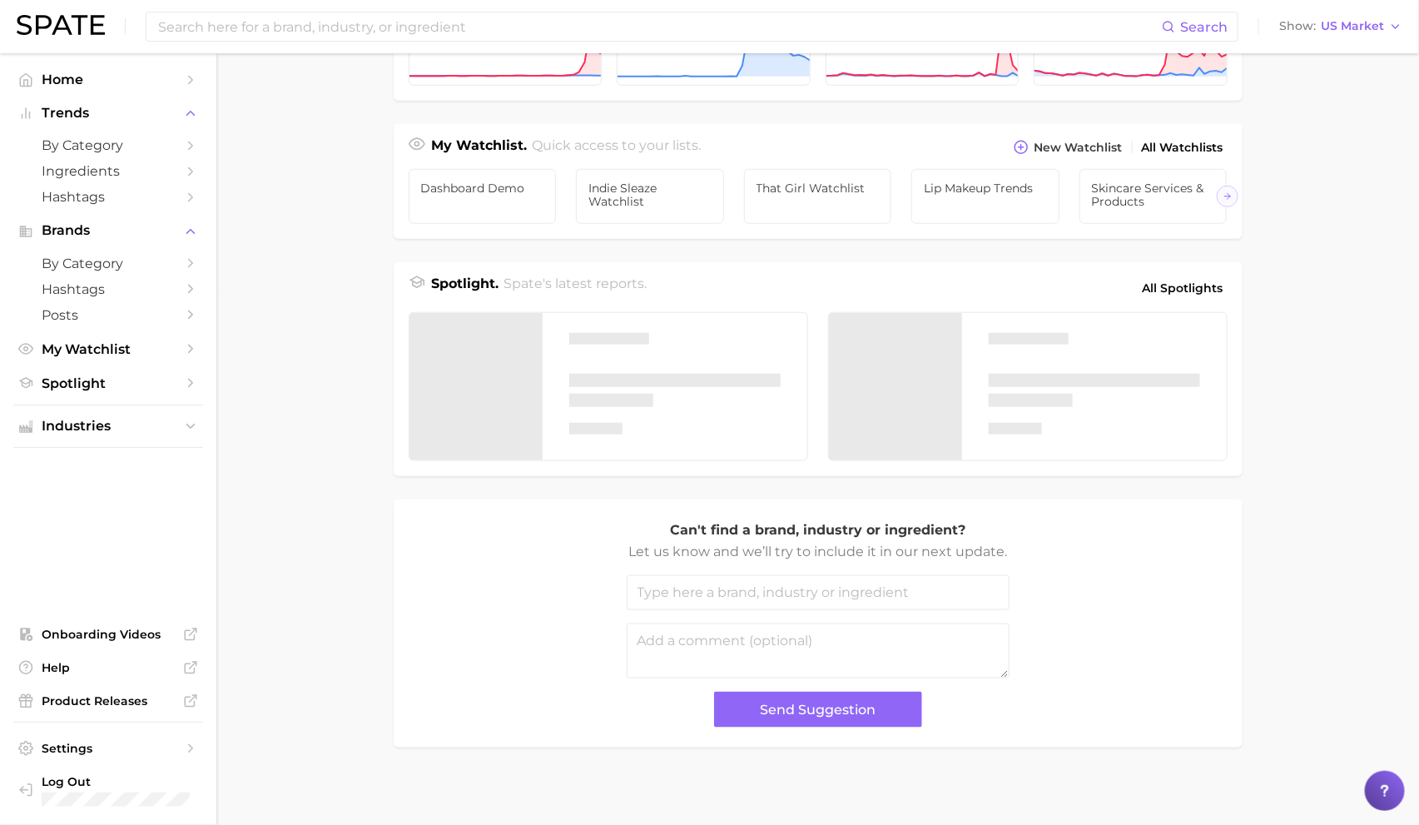
scroll to position [522, 0]
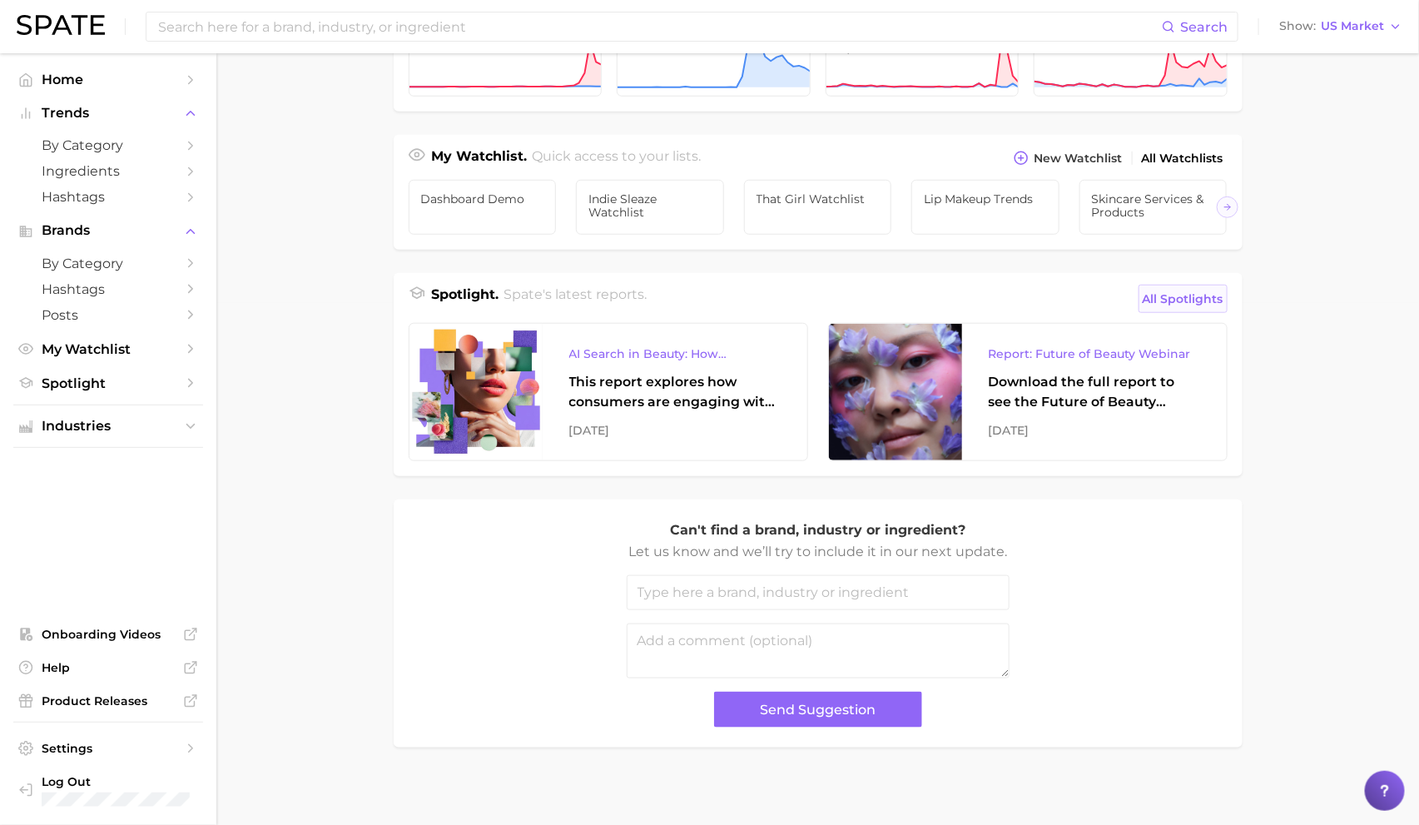
click at [1174, 285] on link "All Spotlights" at bounding box center [1183, 299] width 89 height 28
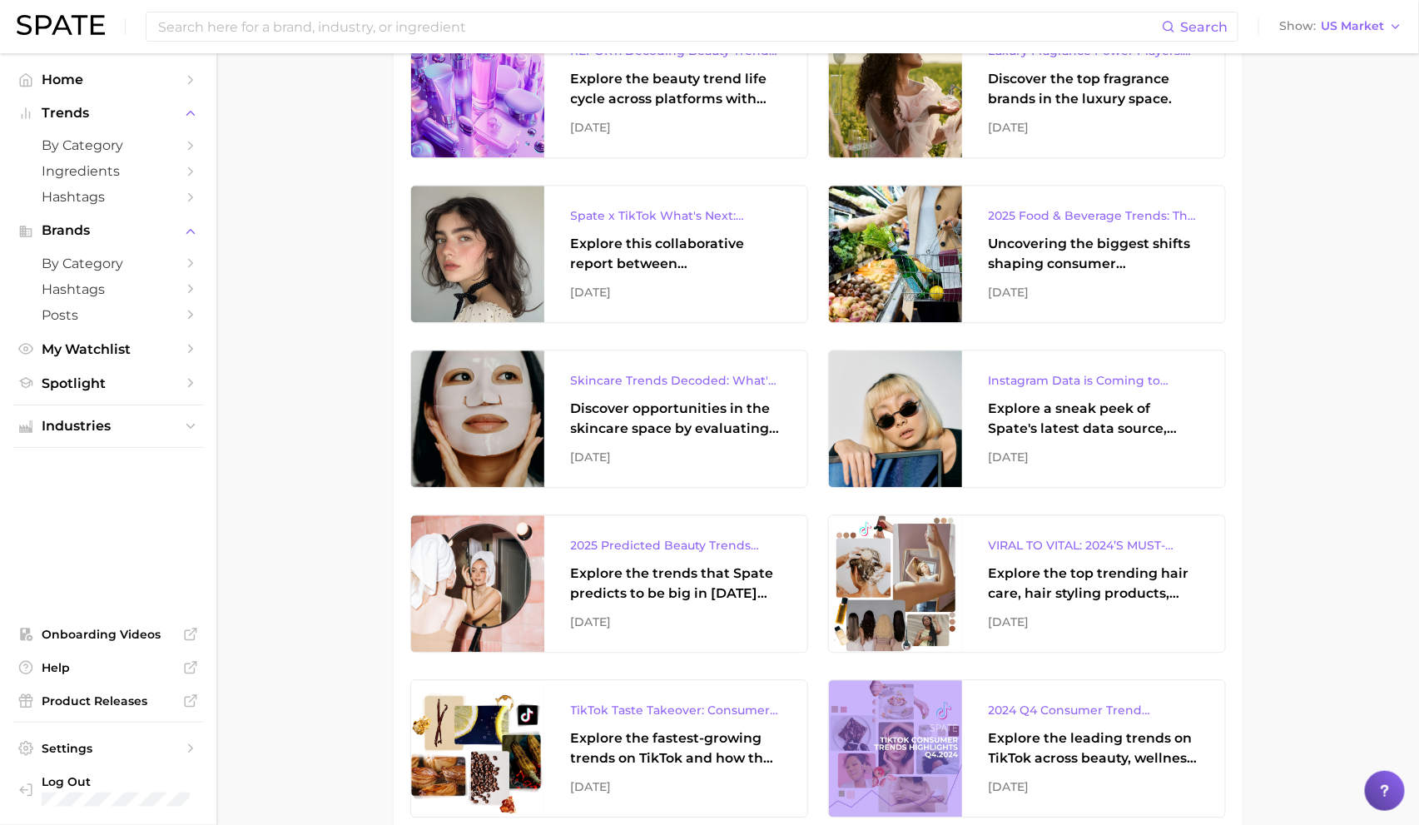
scroll to position [1506, 0]
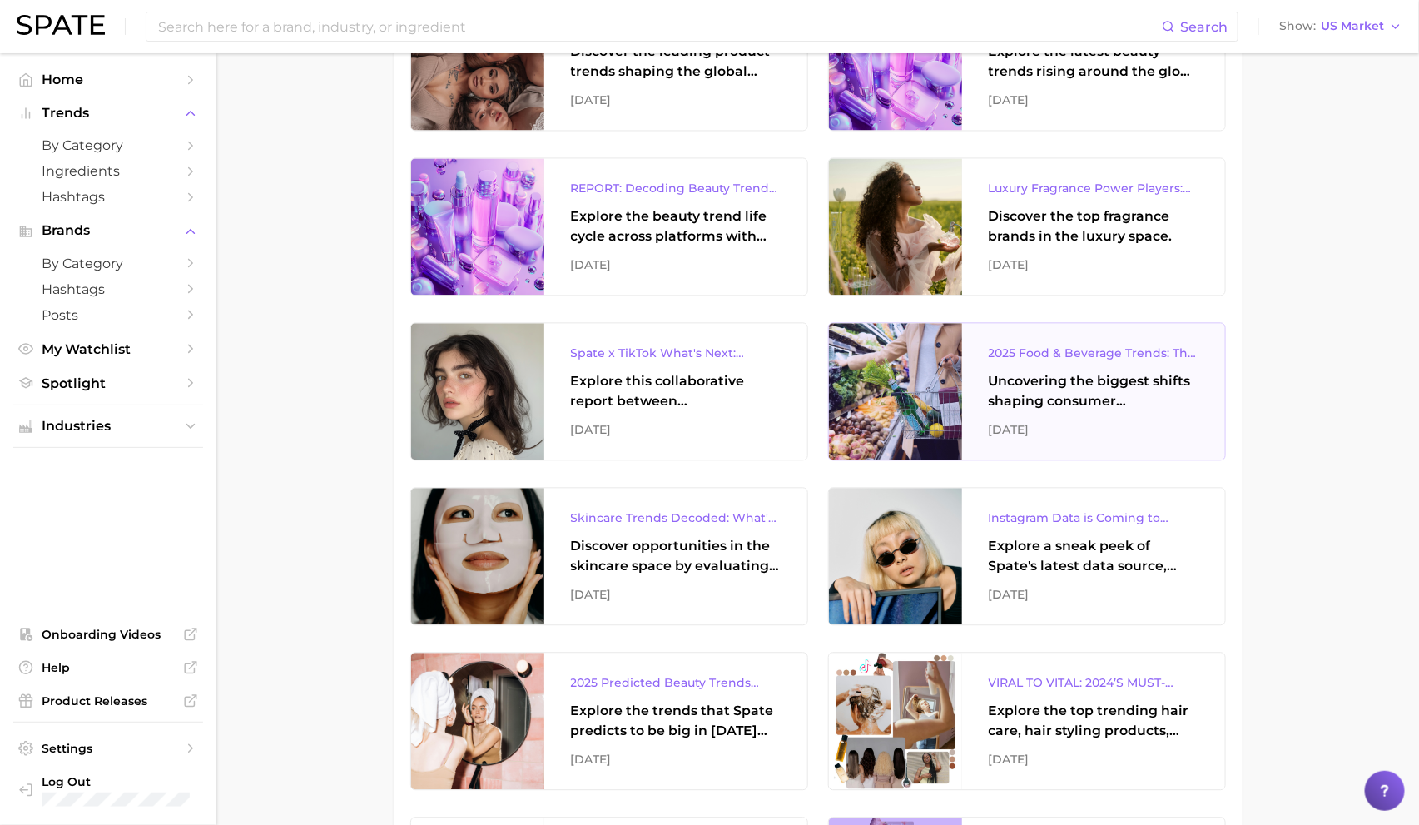
click at [1000, 344] on div "2025 Food & Beverage Trends: The Biggest Trends According to TikTok & Google Se…" at bounding box center [1094, 353] width 210 height 20
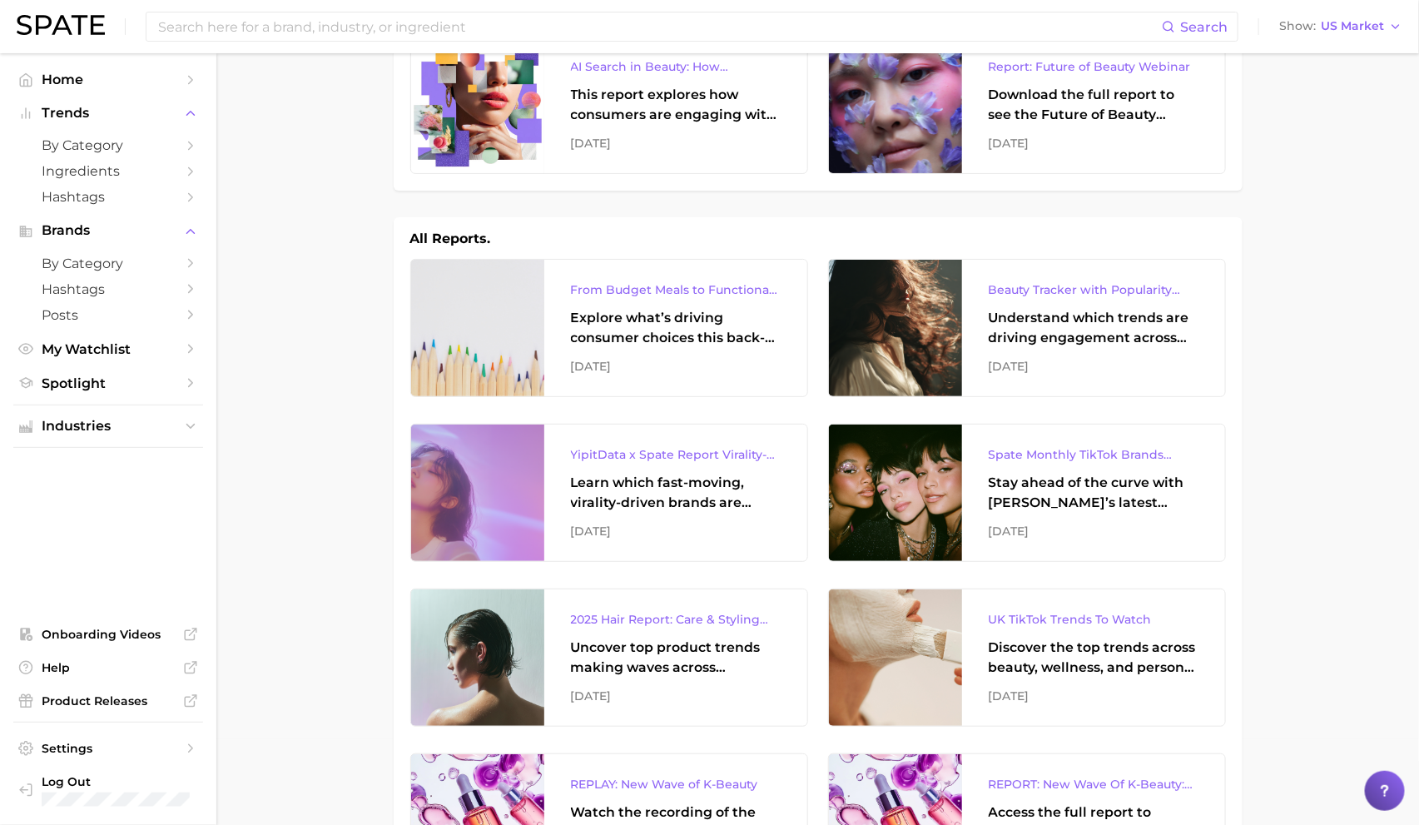
scroll to position [0, 0]
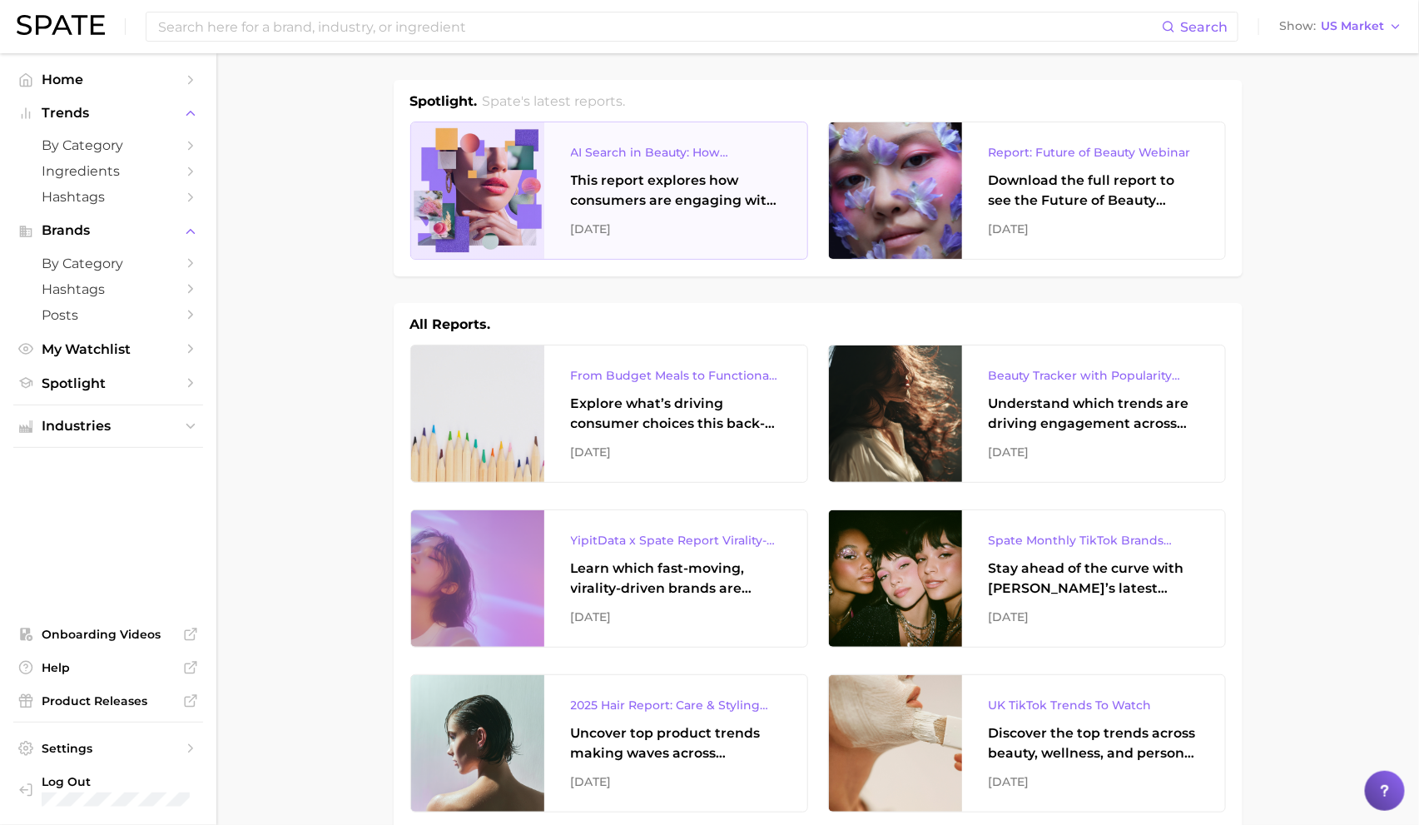
click at [654, 201] on div "This report explores how consumers are engaging with AI-powered search tools — …" at bounding box center [676, 191] width 210 height 40
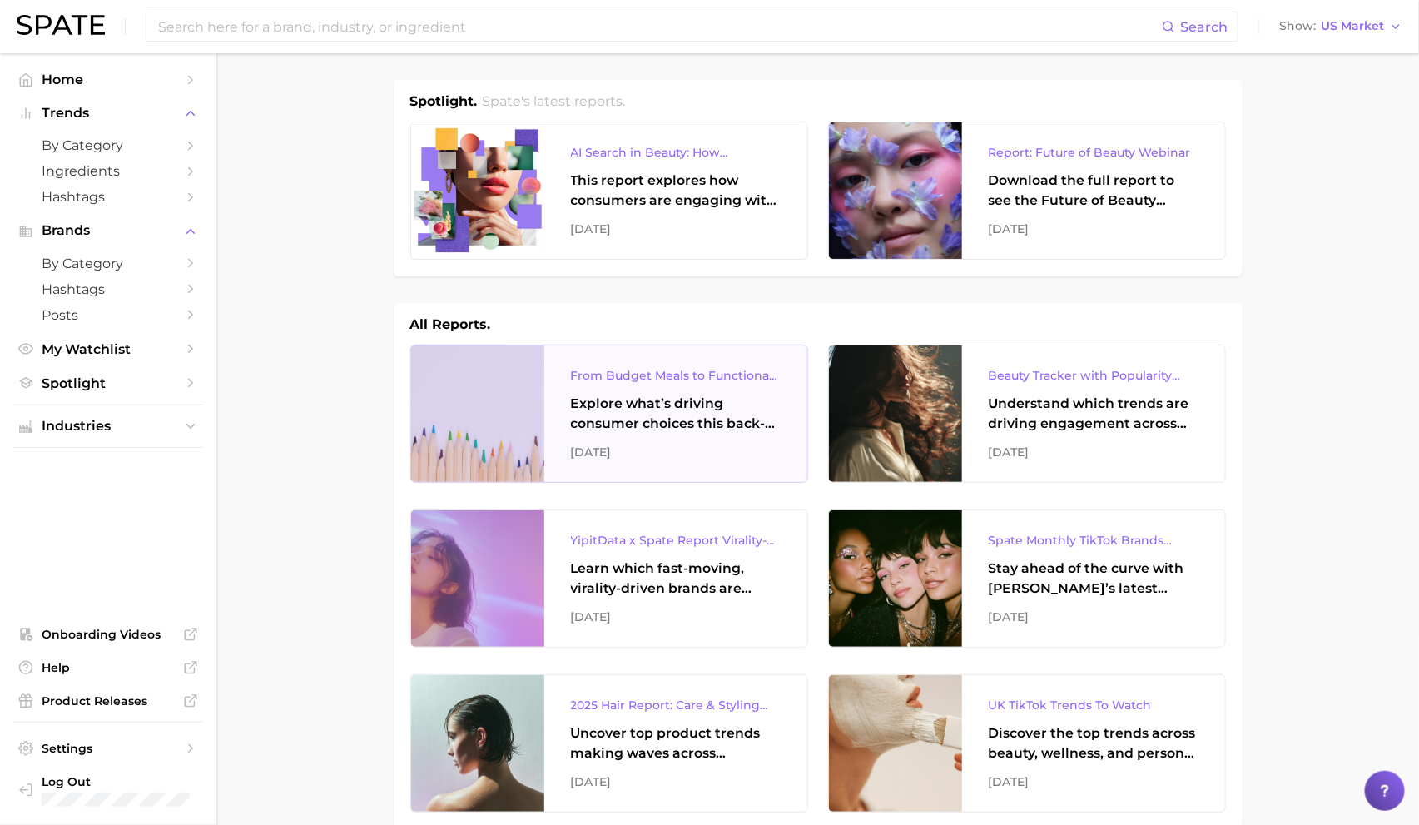
click at [571, 419] on div "Explore what’s driving consumer choices this back-to-school season From budget-…" at bounding box center [676, 414] width 210 height 40
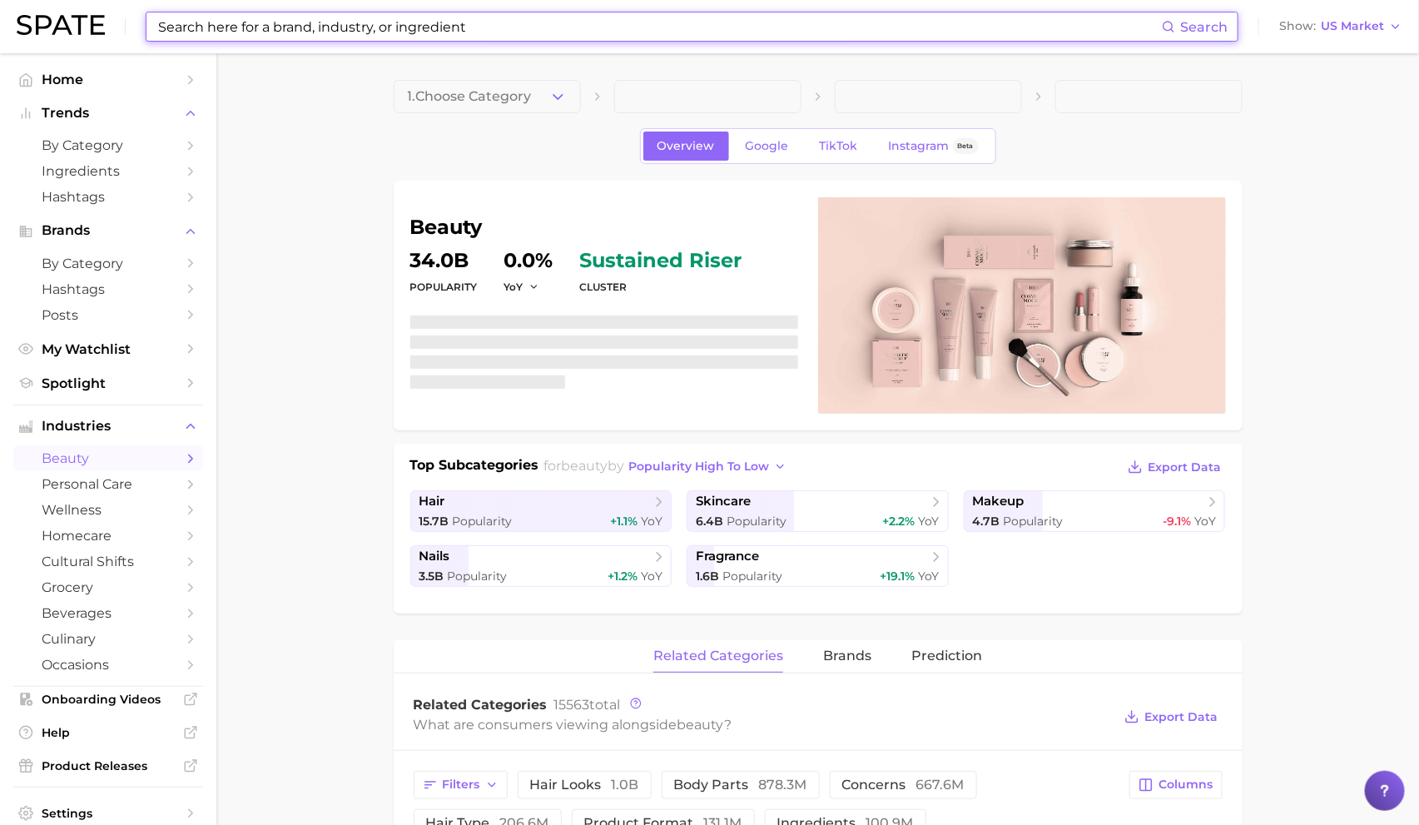
click at [354, 32] on input at bounding box center [658, 26] width 1005 height 28
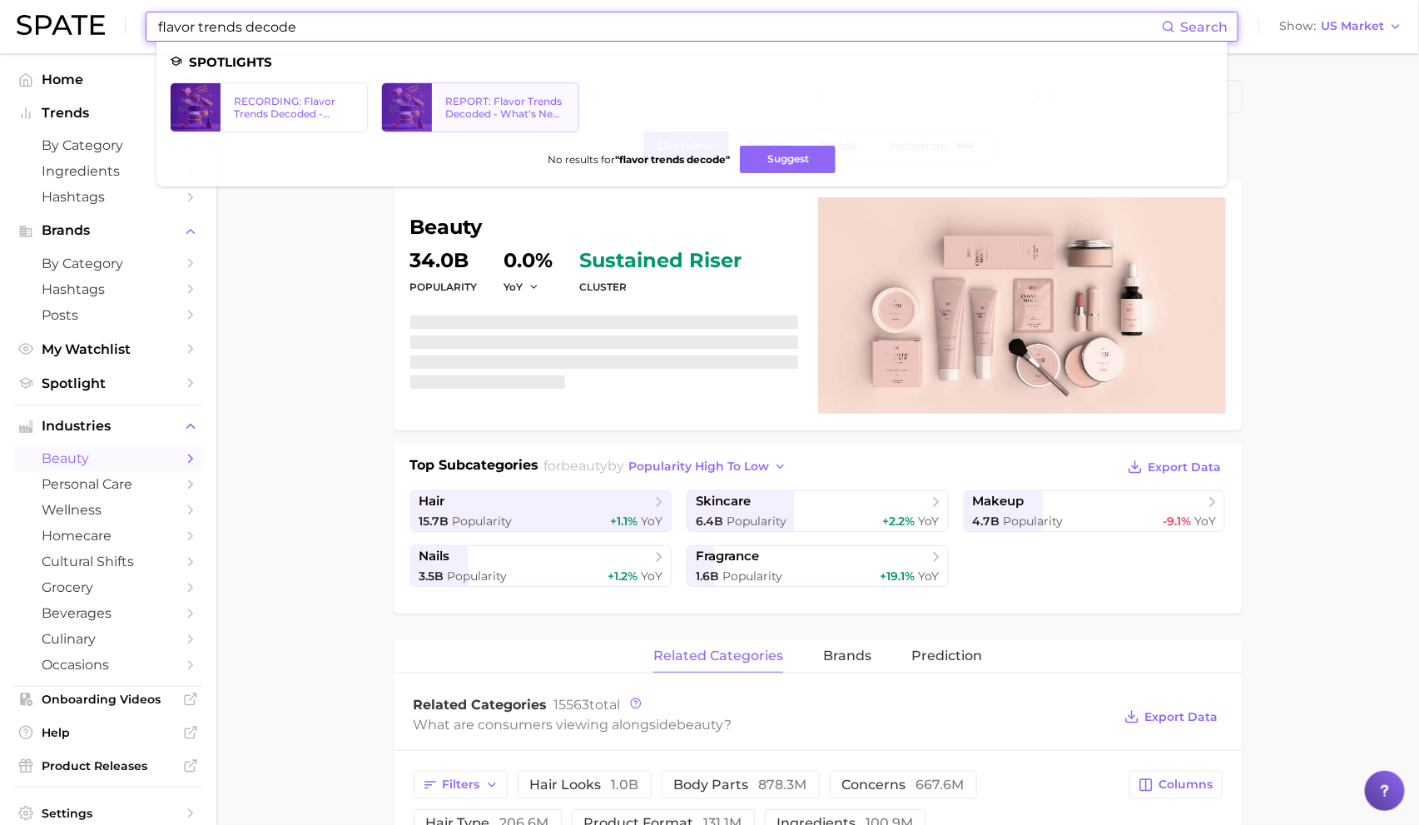
type input "flavor trends decode"
click at [424, 89] on div at bounding box center [407, 107] width 50 height 48
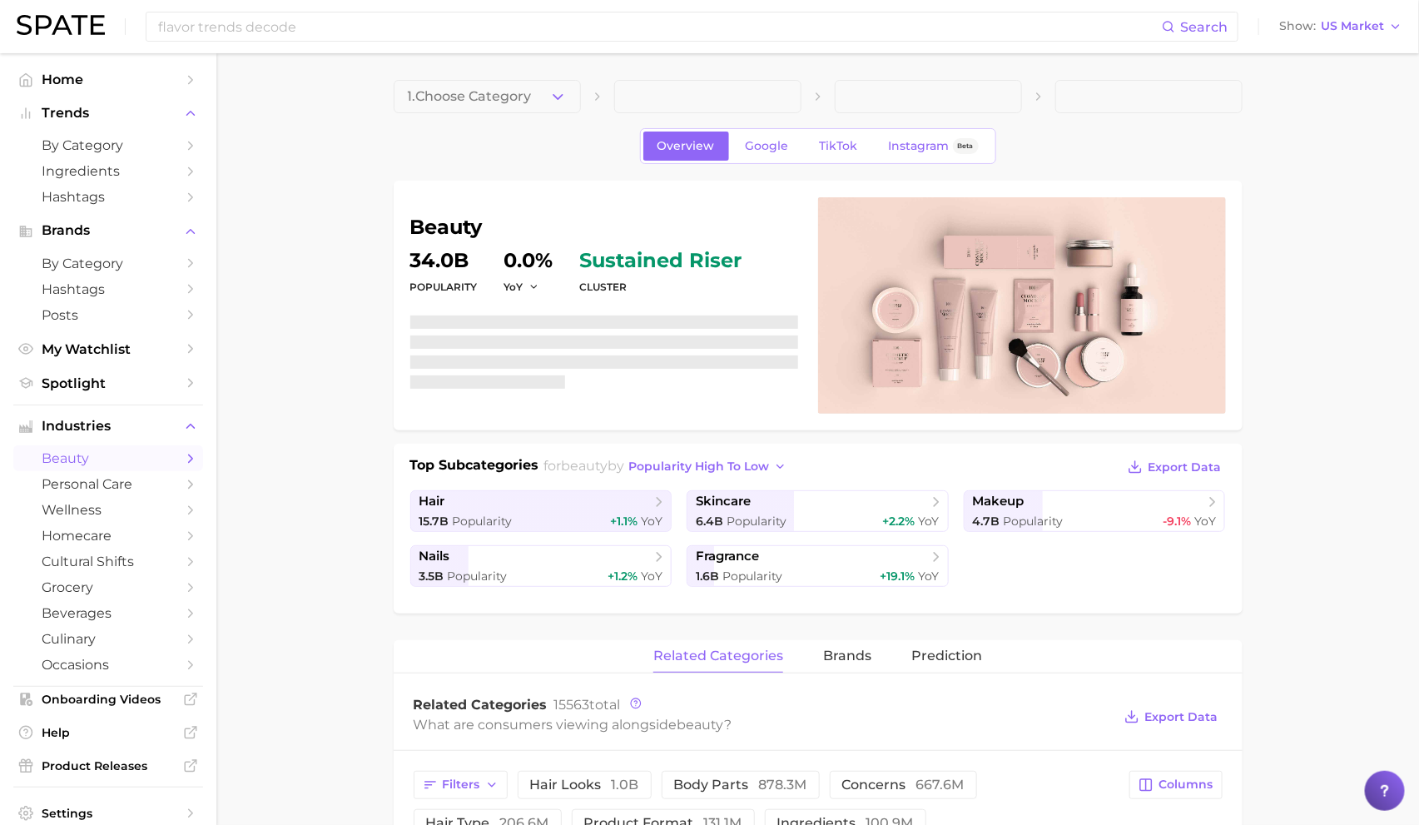
scroll to position [23, 0]
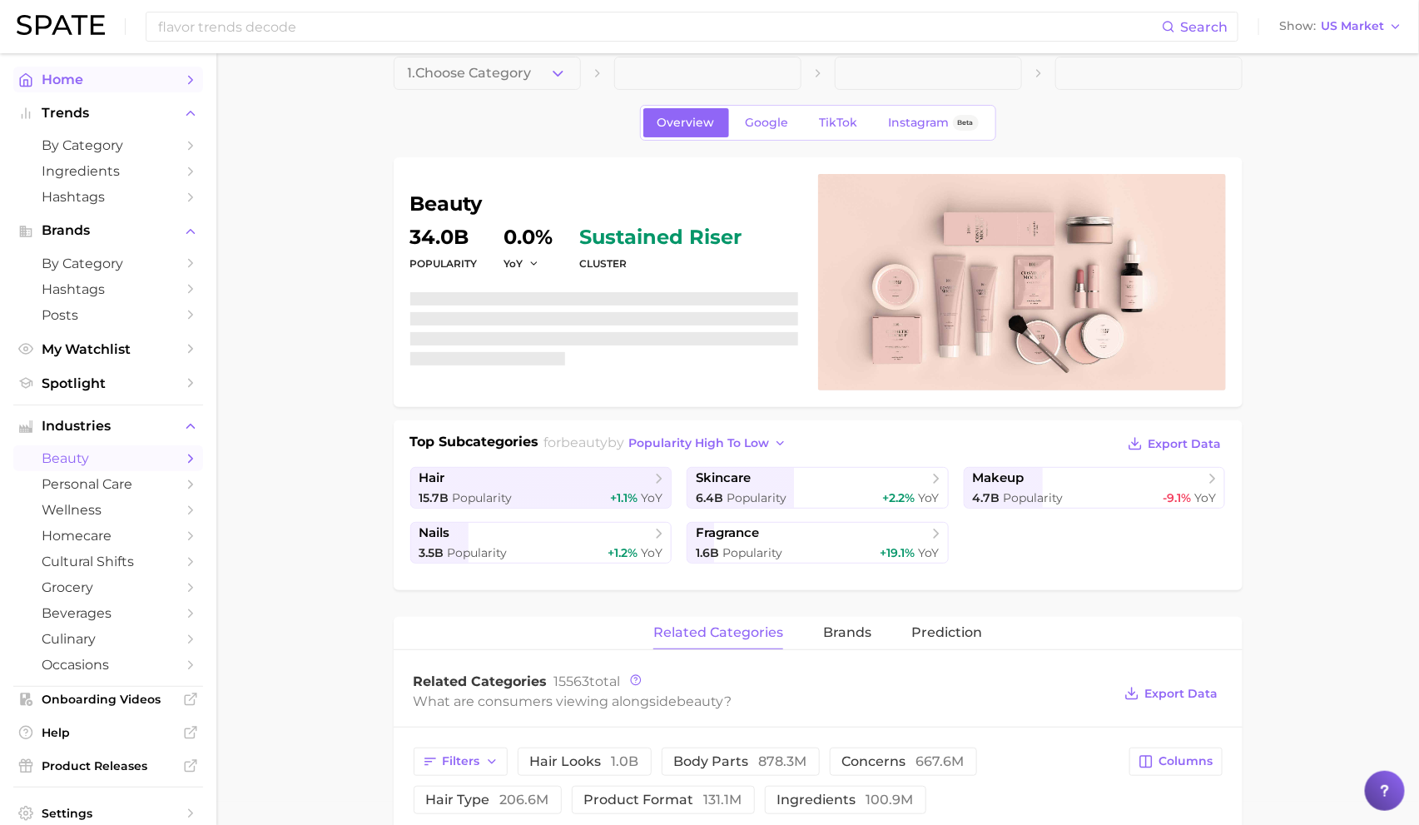
click at [99, 68] on link "Home" at bounding box center [108, 80] width 190 height 26
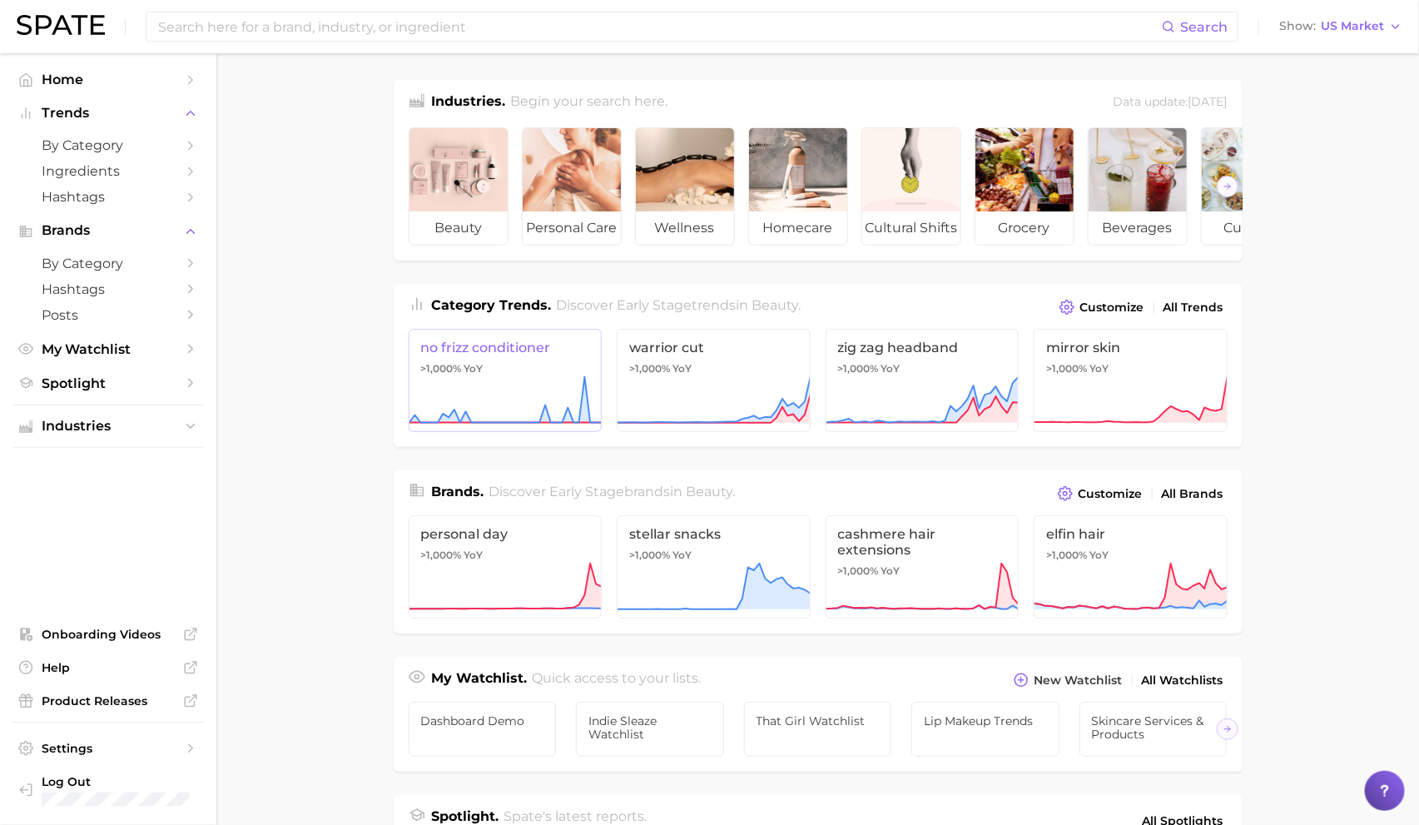
scroll to position [522, 0]
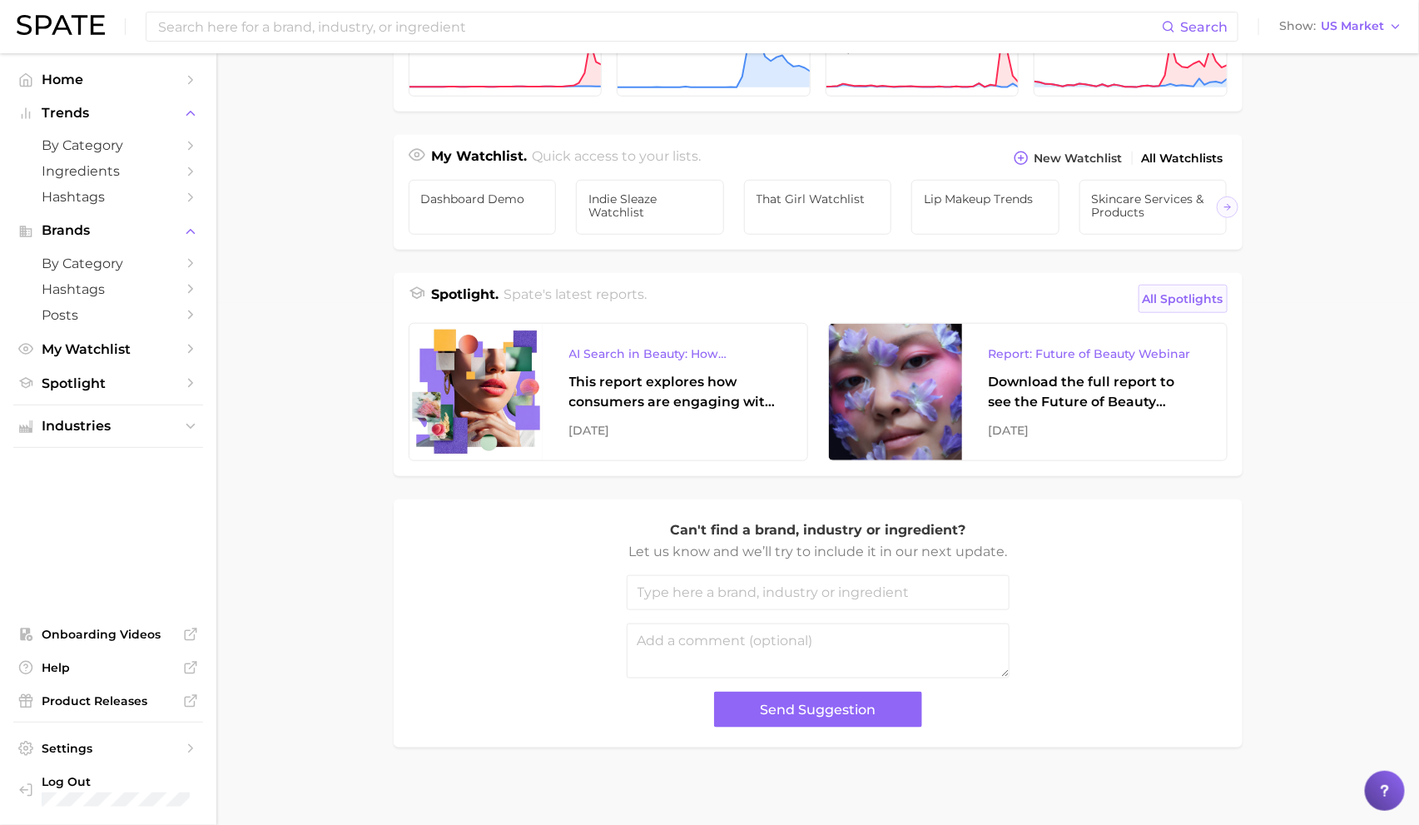
click at [1212, 291] on span "All Spotlights" at bounding box center [1183, 299] width 81 height 20
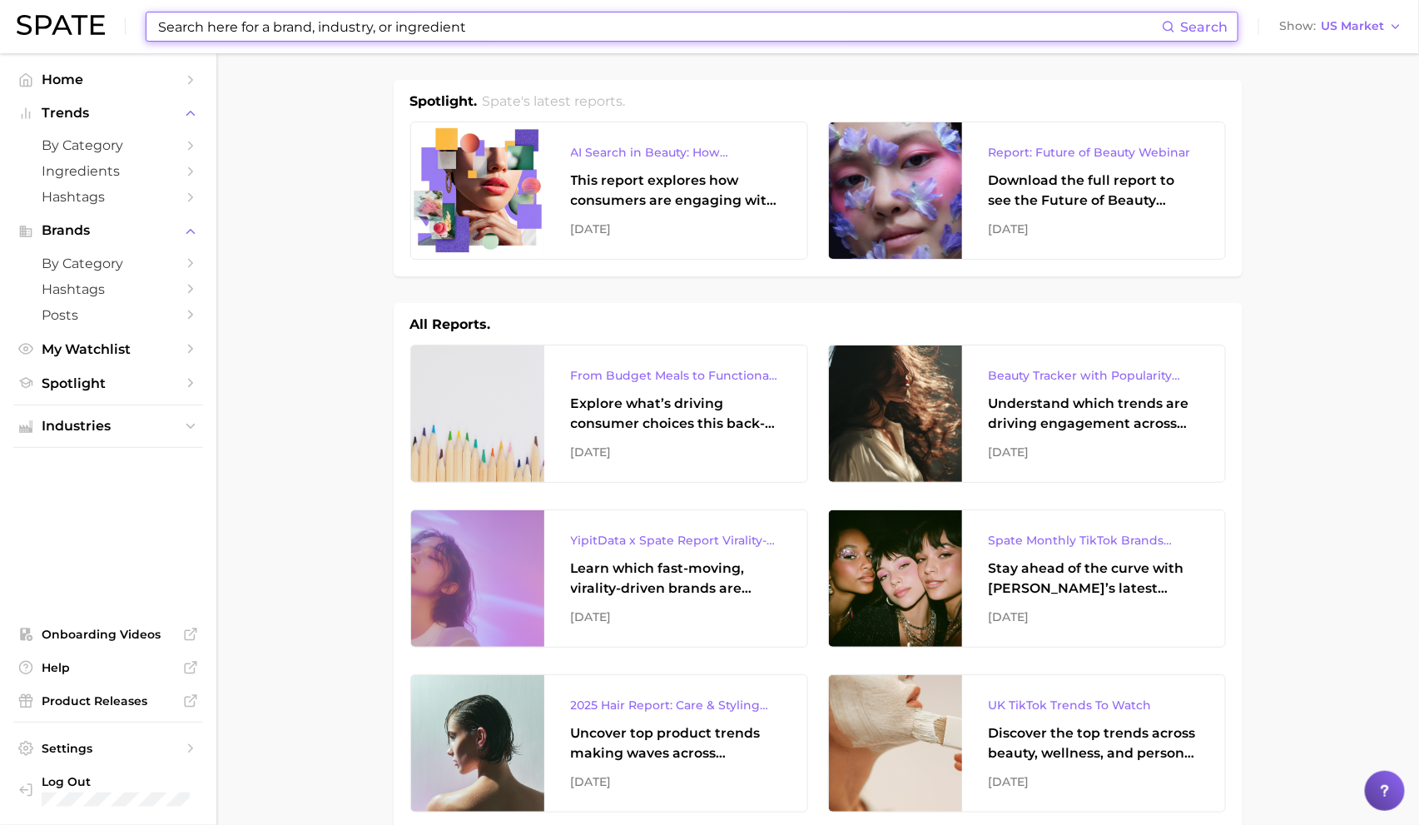
click at [347, 24] on input at bounding box center [658, 26] width 1005 height 28
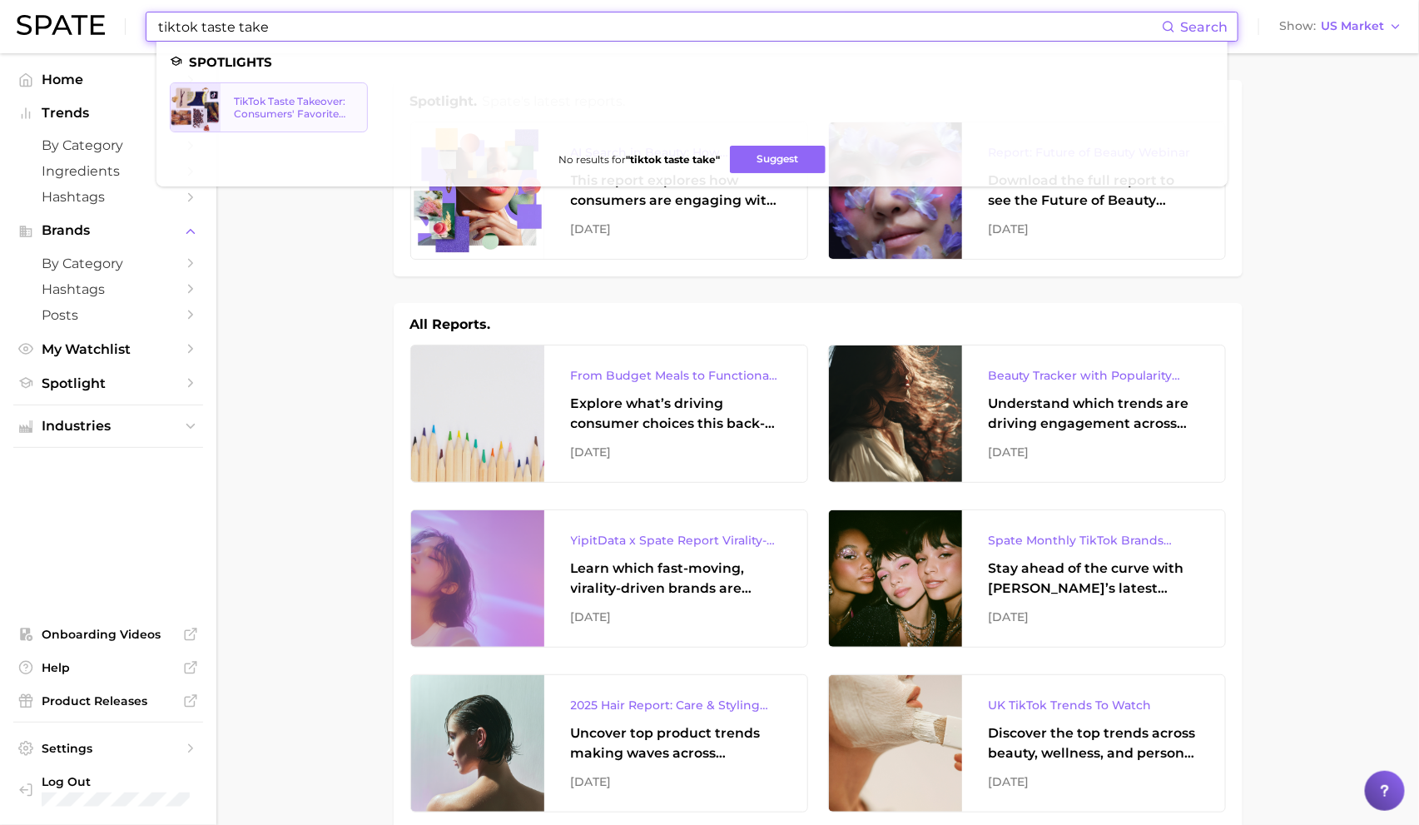
click at [274, 109] on div "TikTok Taste Takeover: Consumers' Favorite Flavors" at bounding box center [294, 107] width 120 height 25
drag, startPoint x: 527, startPoint y: 29, endPoint x: -37, endPoint y: -54, distance: 570.4
click at [0, 0] on html "tiktok taste take Search Spotlights TikTok Taste Takeover: Consumers' Favorite …" at bounding box center [709, 412] width 1419 height 825
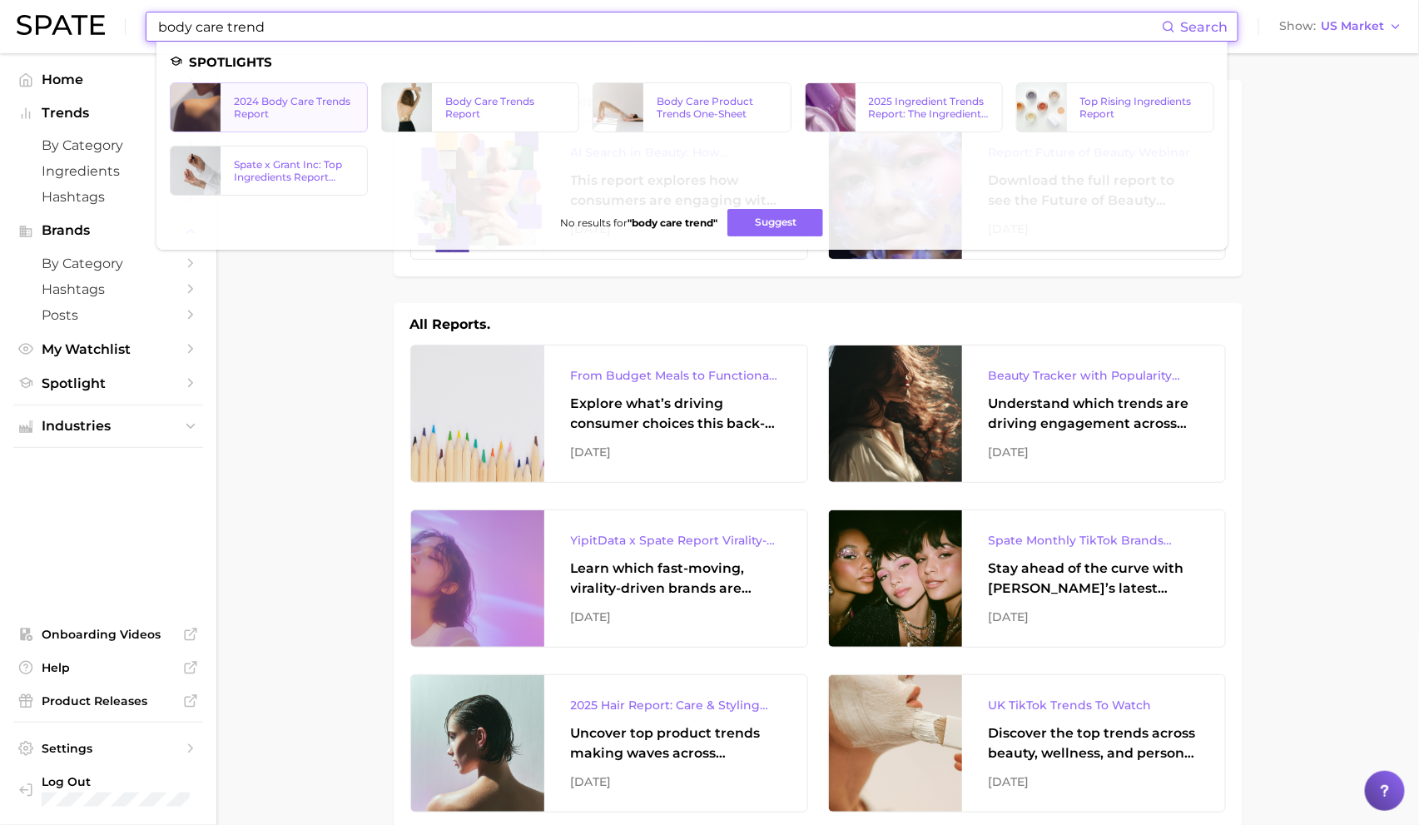
click at [272, 121] on link "2024 Body Care Trends Report" at bounding box center [269, 107] width 198 height 50
drag, startPoint x: 541, startPoint y: 39, endPoint x: -57, endPoint y: -144, distance: 625.8
click at [0, 0] on html "body care trend Search Spotlights 2024 Body Care Trends Report Body Care Trends…" at bounding box center [709, 412] width 1419 height 825
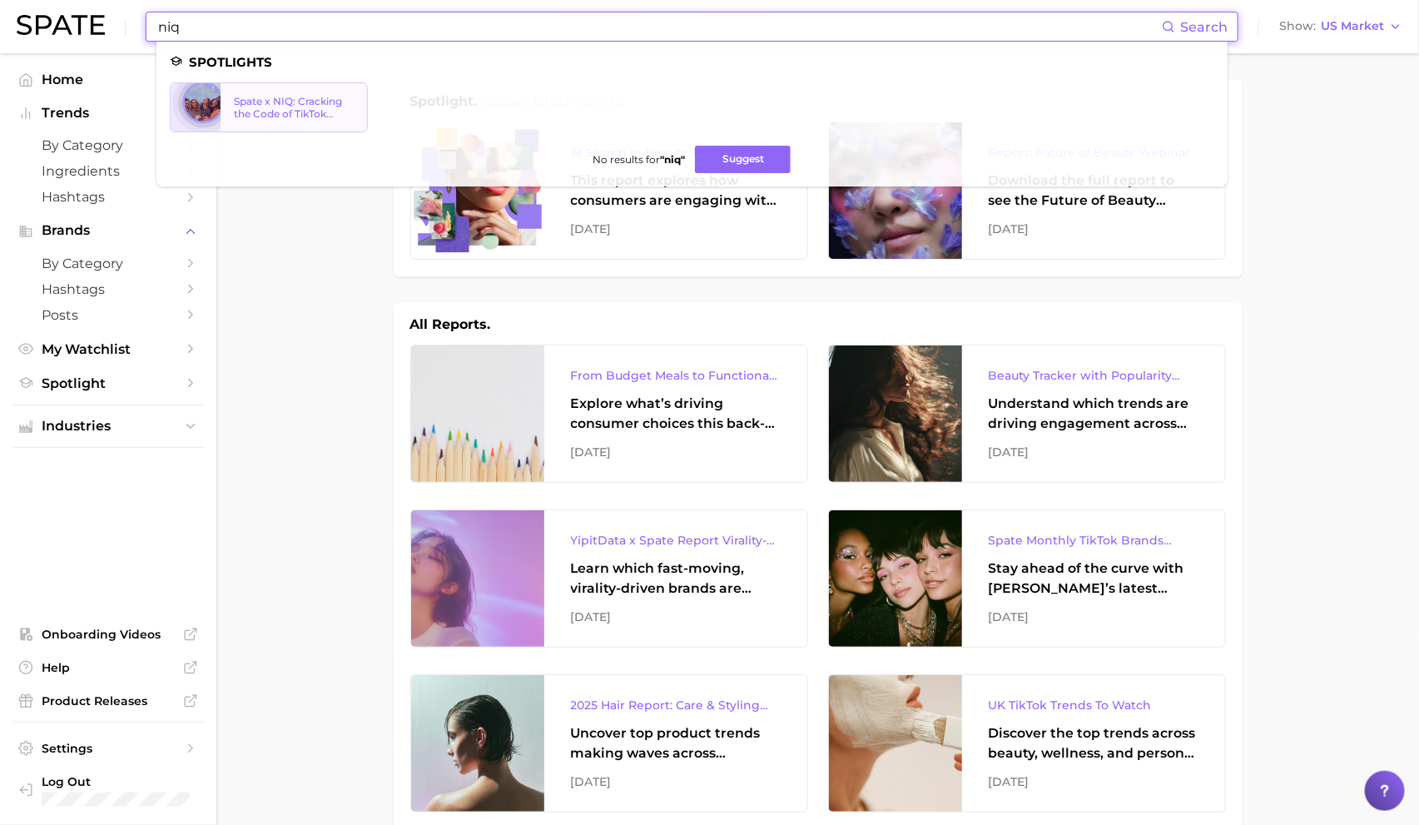
type input "niq"
click at [282, 96] on div "Spate x NIQ: Cracking the Code of TikTok Shop" at bounding box center [294, 107] width 120 height 25
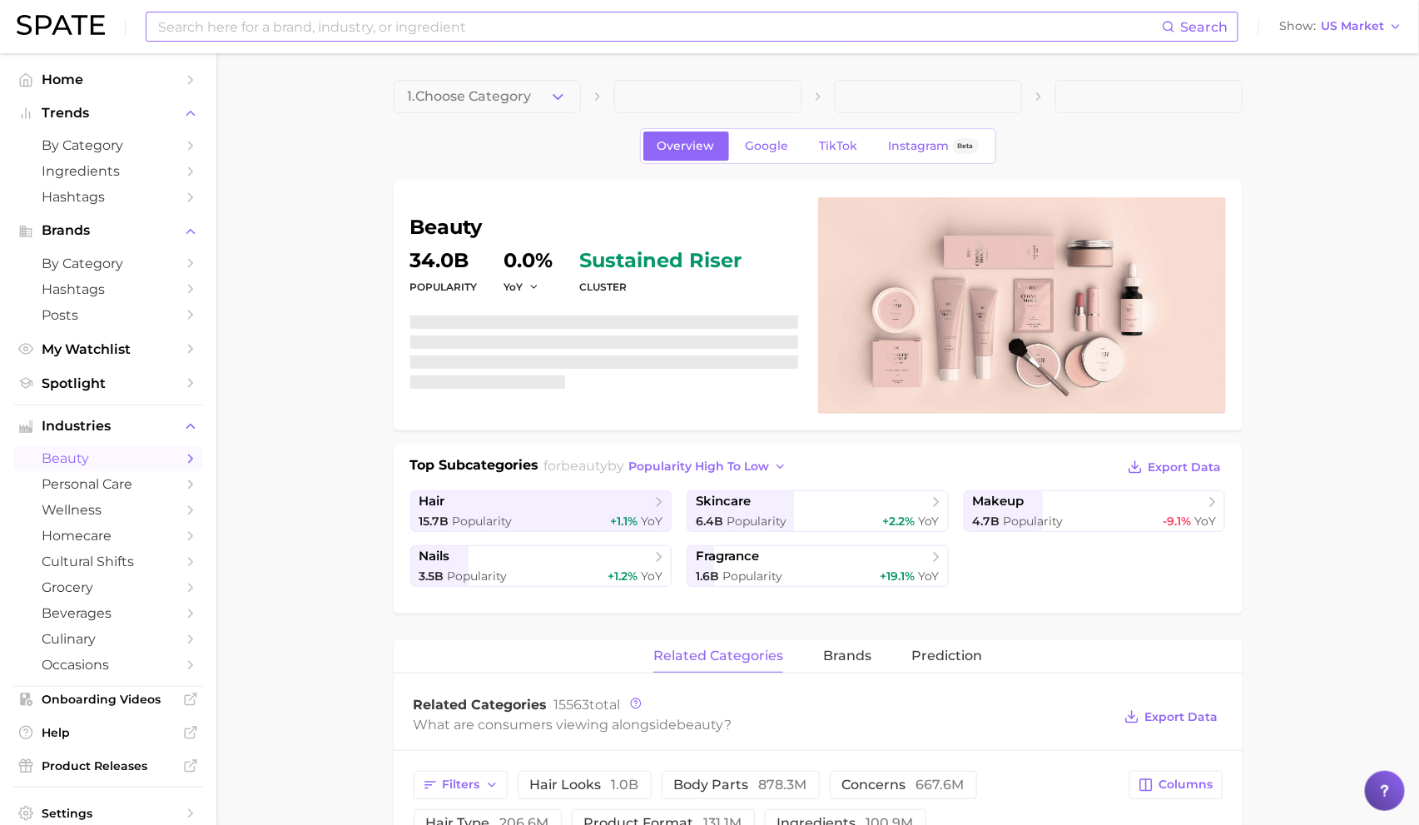
click at [285, 27] on input at bounding box center [658, 26] width 1005 height 28
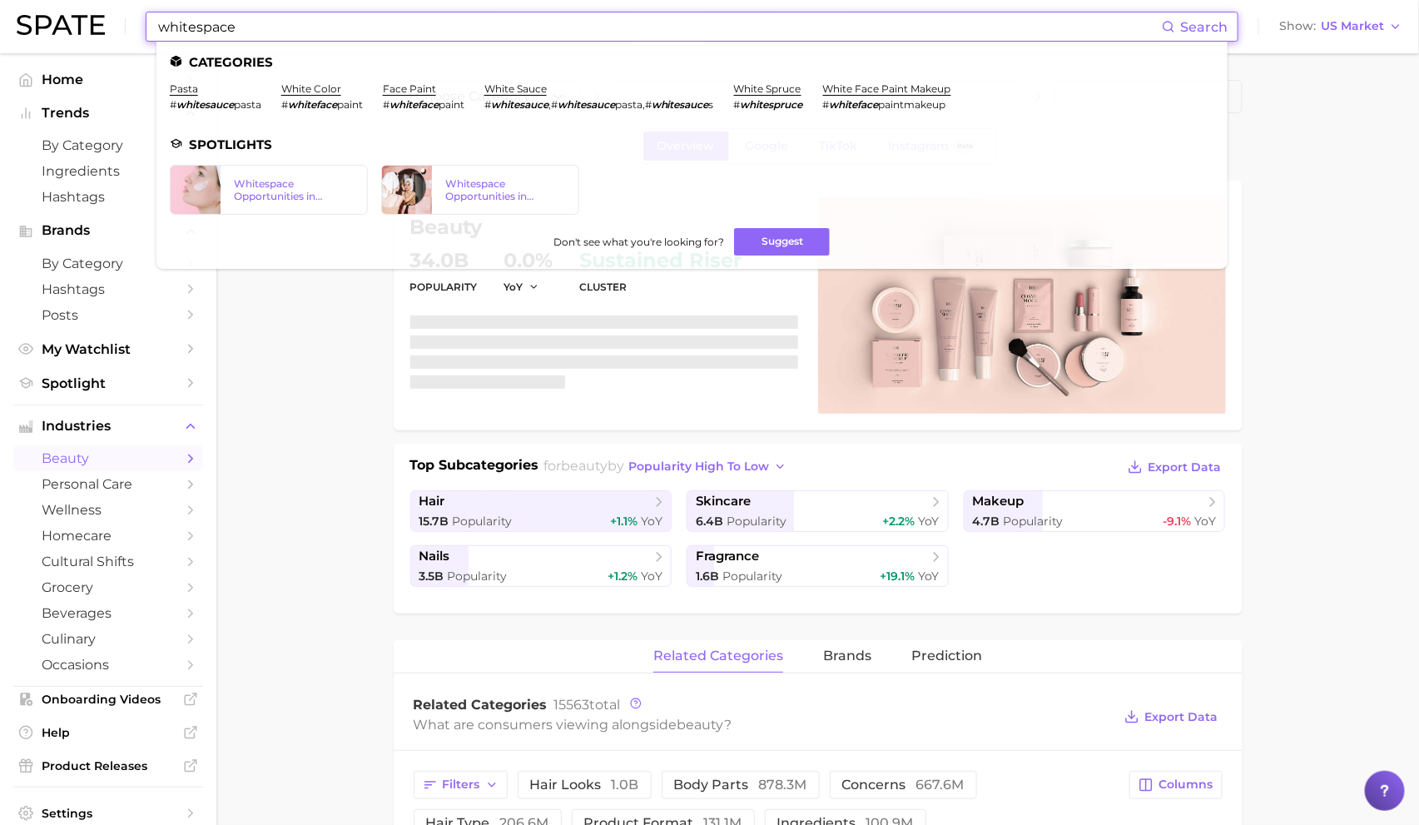
click at [263, 162] on ul "Categories pasta # whitesauce pasta white color # whiteface paint face paint # …" at bounding box center [691, 155] width 1071 height 227
click at [261, 186] on div "Whitespace Opportunities in Skincare 2023" at bounding box center [294, 189] width 120 height 25
drag, startPoint x: 425, startPoint y: 28, endPoint x: 211, endPoint y: 7, distance: 215.7
click at [211, 7] on div "whitespace Search Categories pasta # whitesauce pasta white color # whiteface p…" at bounding box center [710, 26] width 1386 height 53
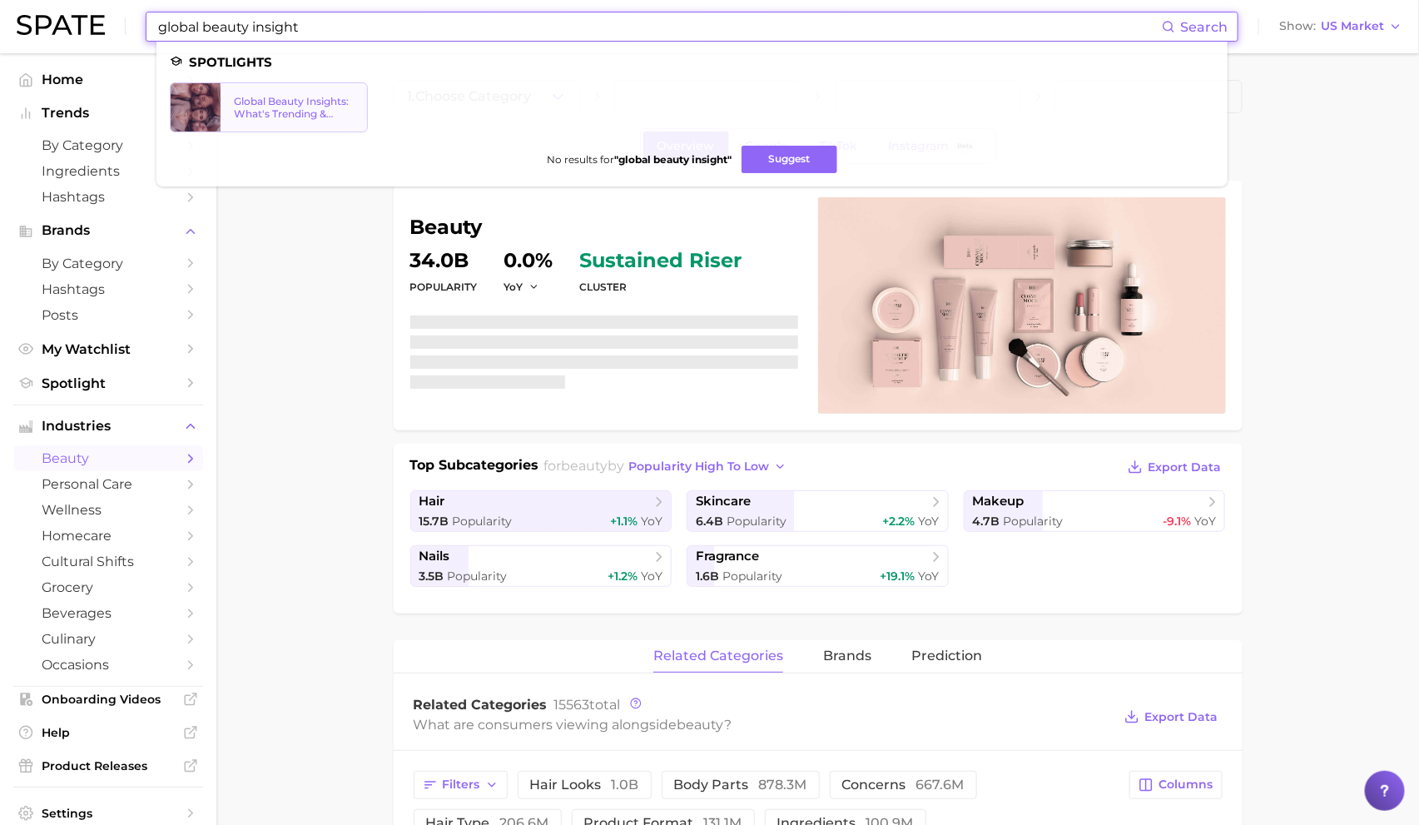
type input "global beauty insight"
click at [298, 86] on link "Global Beauty Insights: What's Trending & What's Ahead?" at bounding box center [269, 107] width 198 height 50
